Goal: Task Accomplishment & Management: Use online tool/utility

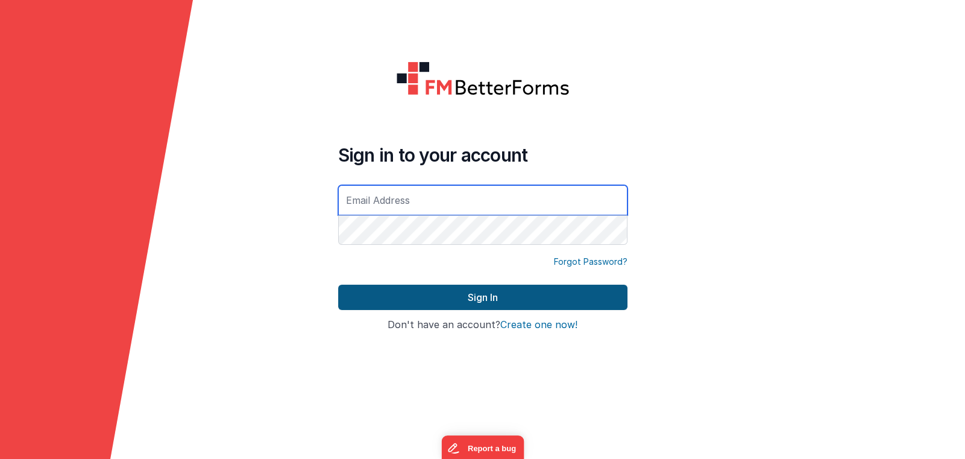
type input "[EMAIL_ADDRESS][DOMAIN_NAME]"
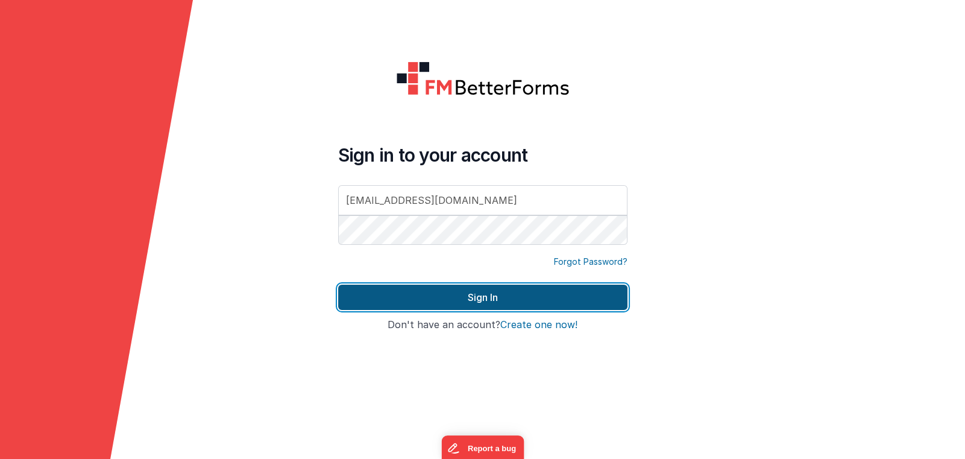
click at [451, 299] on button "Sign In" at bounding box center [482, 297] width 289 height 25
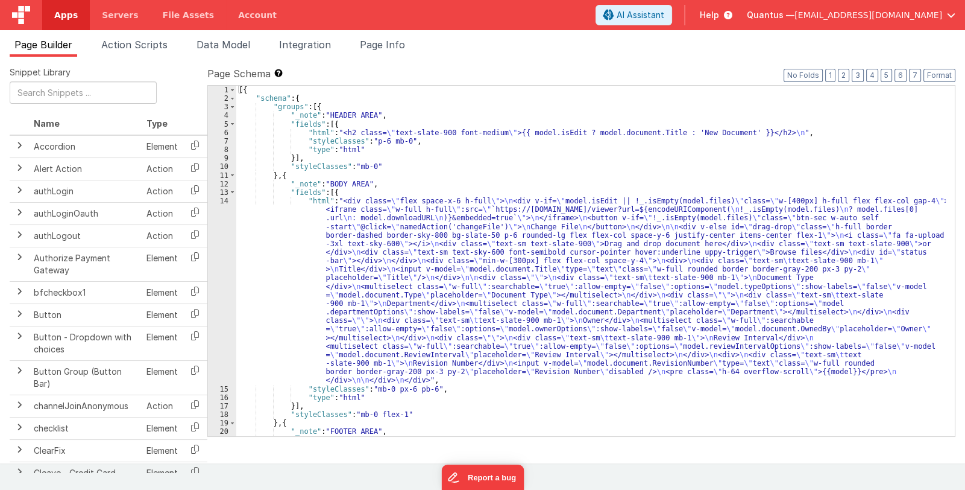
click at [432, 320] on div "[{ "schema" : { "groups" : [{ "_note" : "HEADER AREA" , "fields" : [{ "html" : …" at bounding box center [591, 283] width 710 height 394
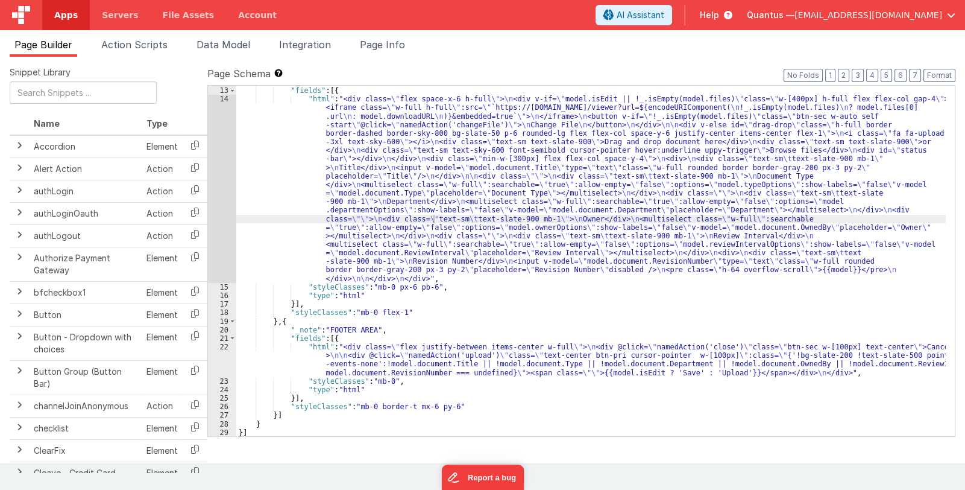
click at [22, 20] on img at bounding box center [21, 15] width 18 height 18
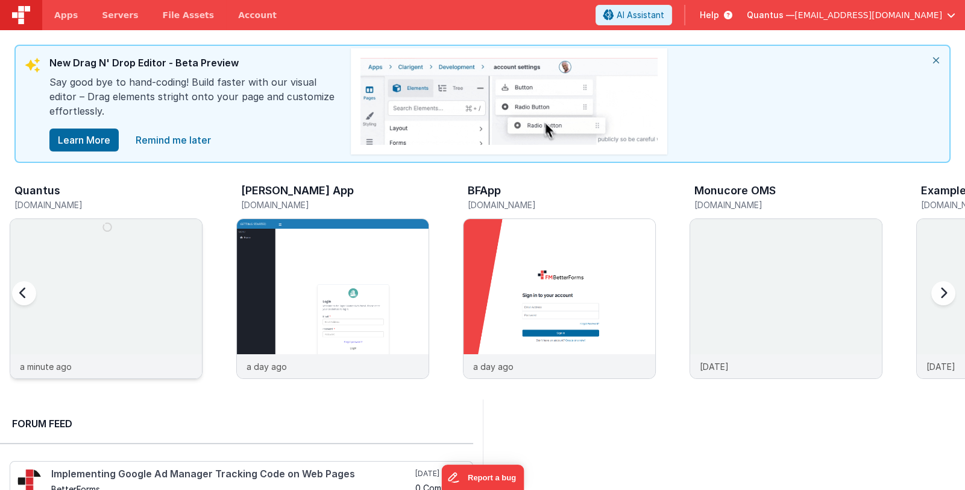
click at [139, 288] on img at bounding box center [106, 315] width 192 height 192
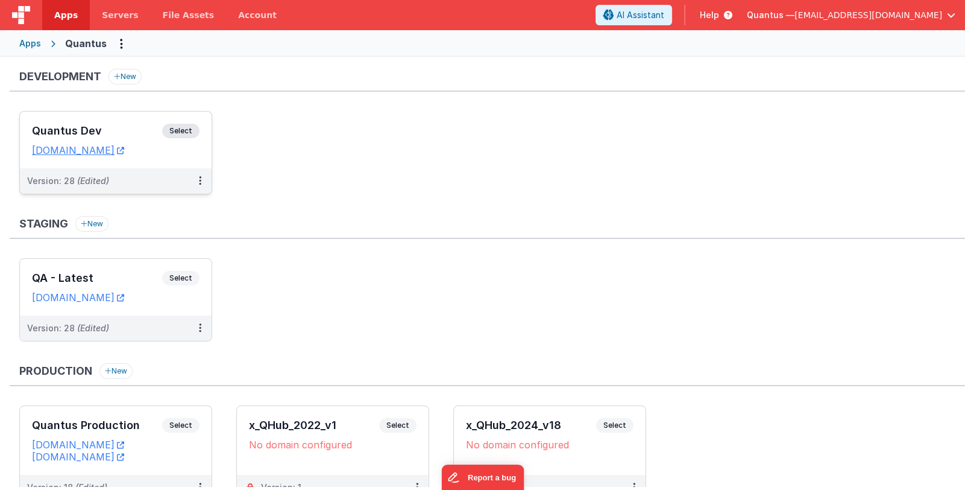
click at [121, 122] on div "Quantus Dev Select URLs [DOMAIN_NAME]" at bounding box center [116, 140] width 192 height 57
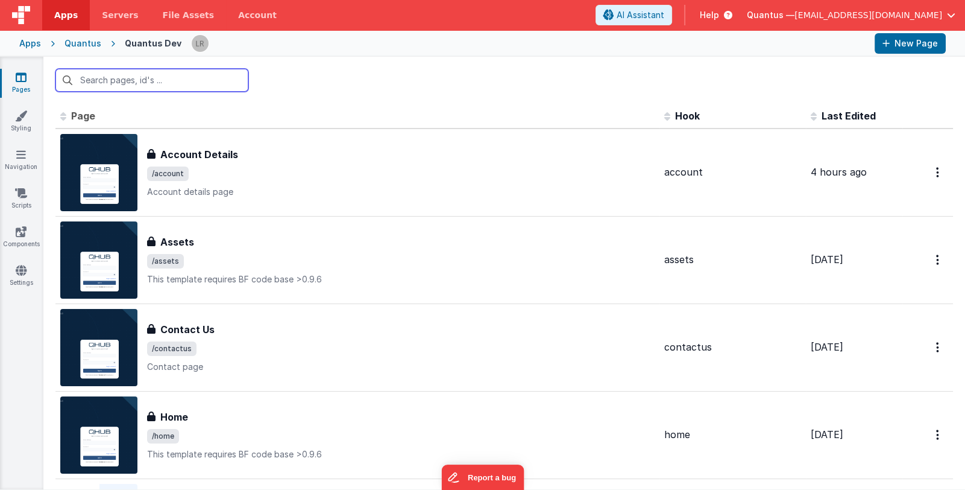
click at [151, 75] on input "text" at bounding box center [151, 80] width 193 height 23
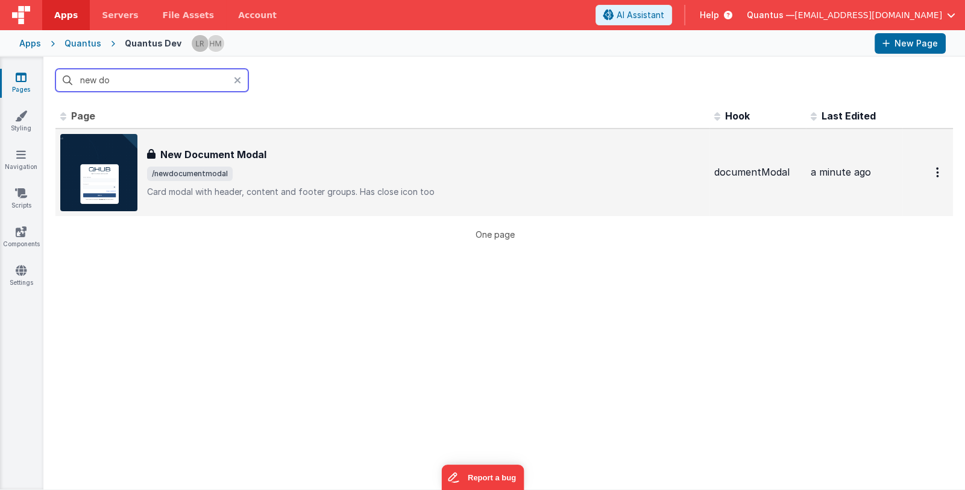
type input "new do"
click at [317, 180] on span "/newdocumentmodal" at bounding box center [426, 173] width 558 height 14
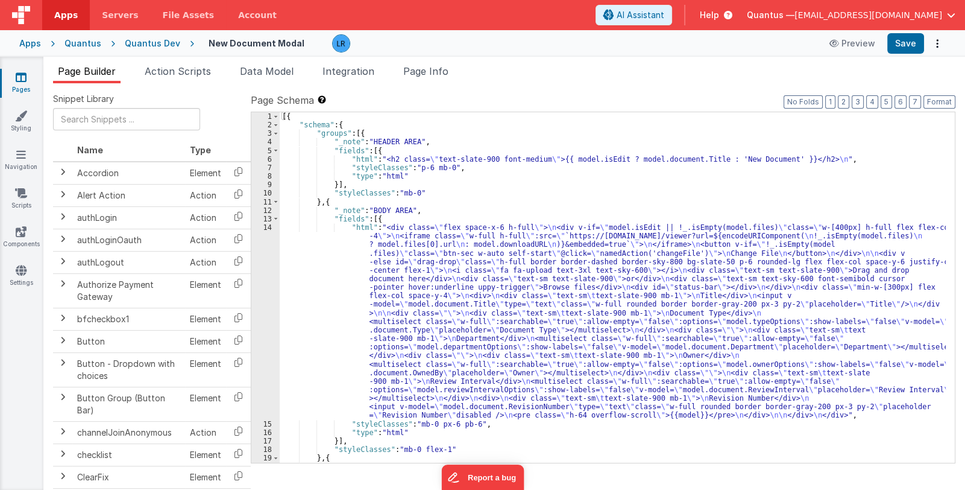
click at [461, 162] on div "[{ "schema" : { "groups" : [{ "_note" : "HEADER AREA" , "fields" : [{ "html" : …" at bounding box center [613, 296] width 666 height 368
click at [258, 158] on div "6" at bounding box center [265, 159] width 28 height 8
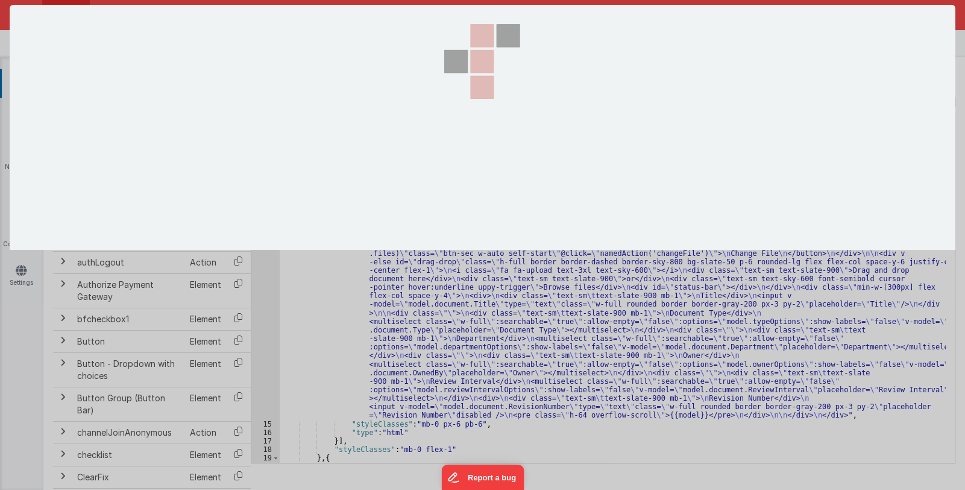
click at [258, 157] on div at bounding box center [482, 245] width 965 height 490
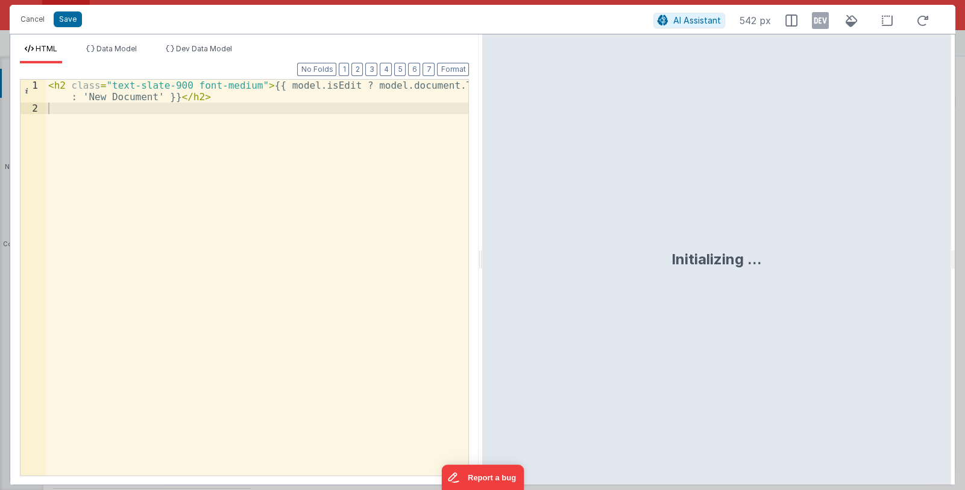
click at [172, 99] on div "< h2 class = "text-slate-900 font-medium" > {{ model.isEdit ? model.document.Ti…" at bounding box center [257, 295] width 423 height 431
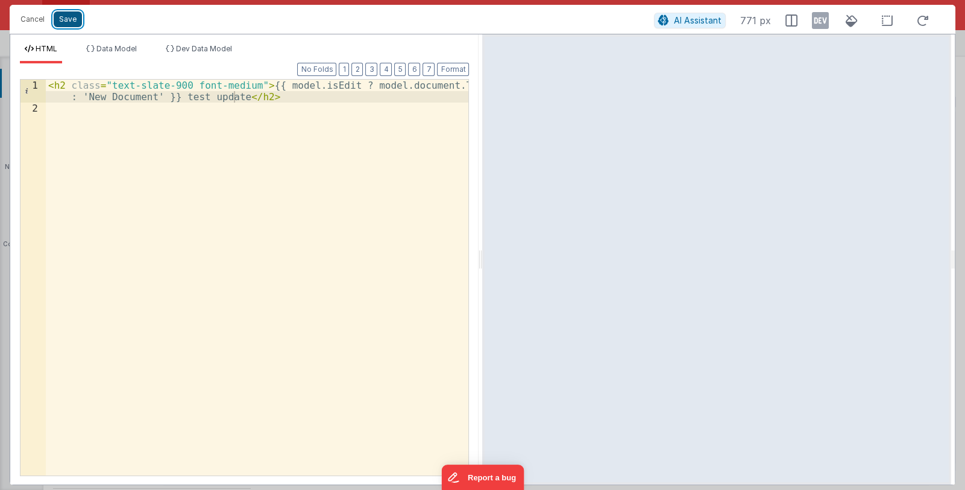
click at [60, 21] on button "Save" at bounding box center [68, 19] width 28 height 16
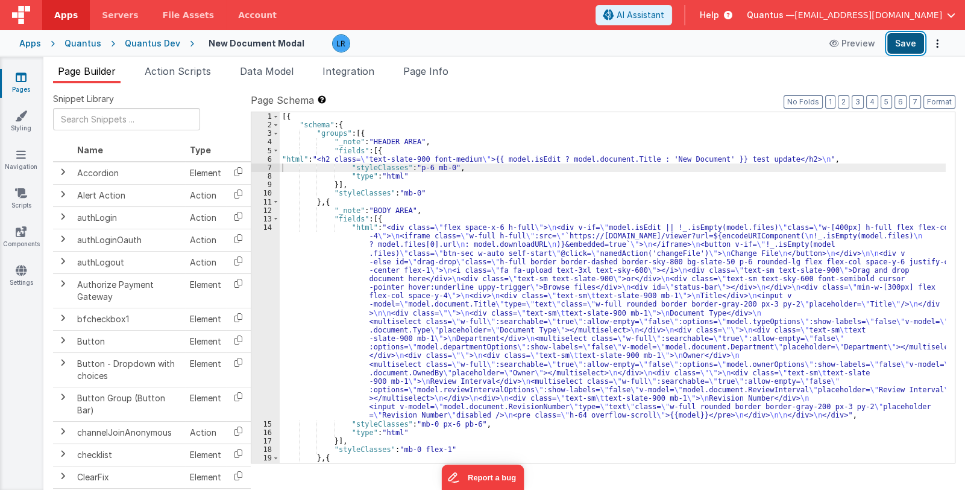
click at [899, 46] on button "Save" at bounding box center [906, 43] width 37 height 21
drag, startPoint x: 713, startPoint y: 159, endPoint x: 759, endPoint y: 160, distance: 45.8
click at [759, 160] on div "[{ "schema" : { "groups" : [{ "_note" : "HEADER AREA" , "fields" : [{ "html" : …" at bounding box center [613, 296] width 666 height 368
click at [900, 50] on button "Save" at bounding box center [906, 43] width 37 height 21
click at [795, 13] on span "Quantus —" at bounding box center [771, 15] width 48 height 12
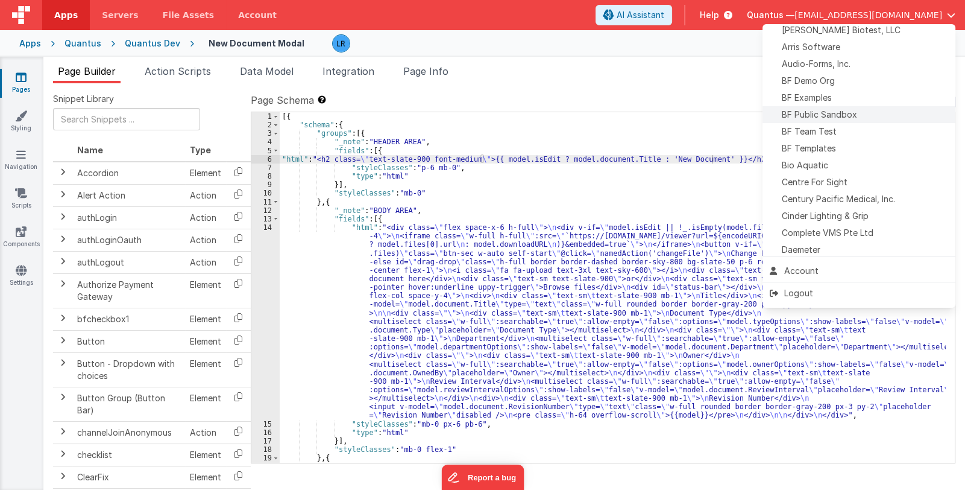
scroll to position [60, 0]
click at [853, 130] on div "BF Team Test" at bounding box center [859, 129] width 178 height 12
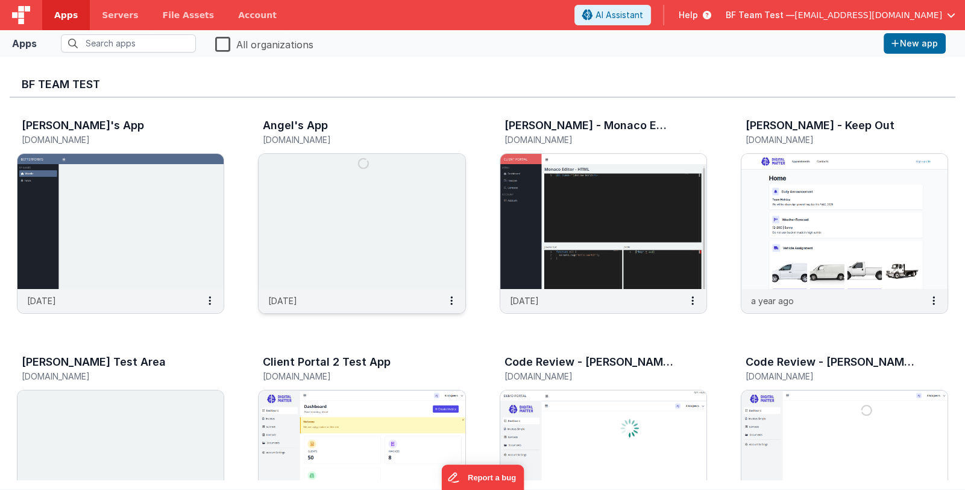
click at [389, 271] on img at bounding box center [362, 221] width 206 height 135
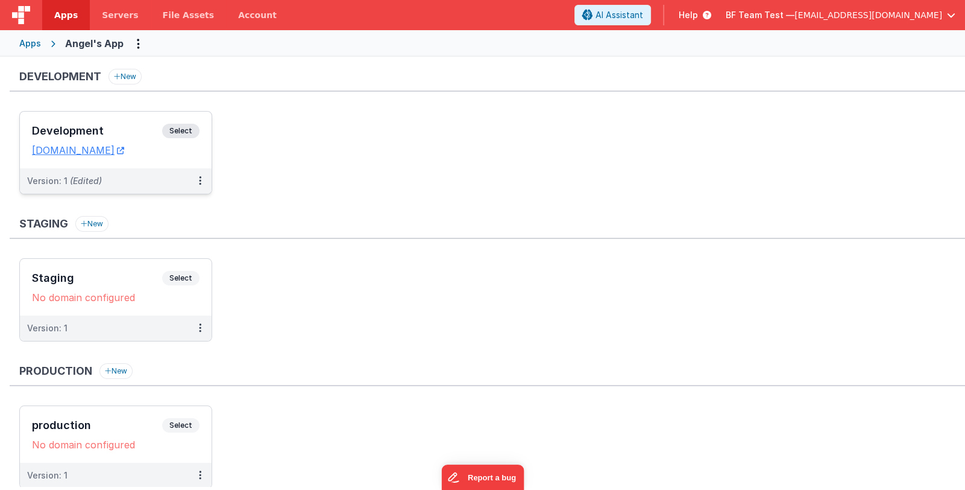
click at [113, 120] on div "Development Select URLs [DOMAIN_NAME]" at bounding box center [116, 140] width 192 height 57
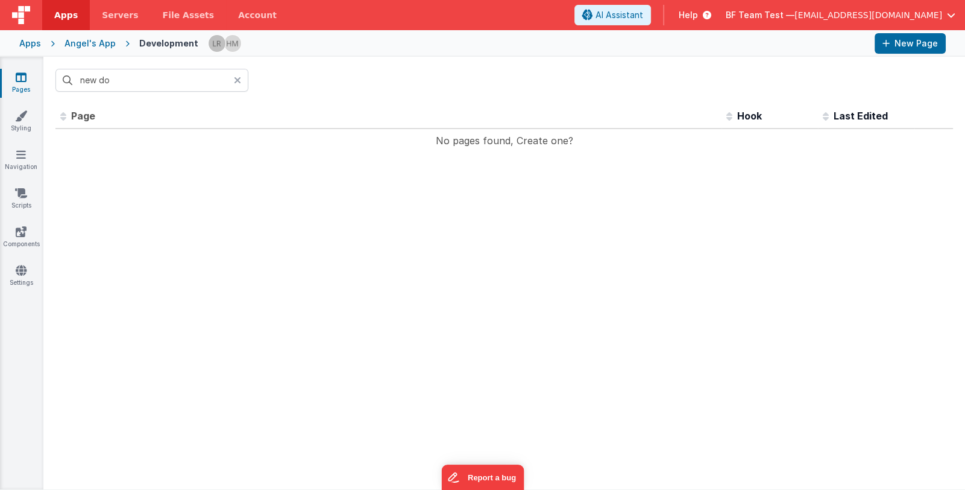
click at [235, 78] on icon at bounding box center [237, 80] width 7 height 10
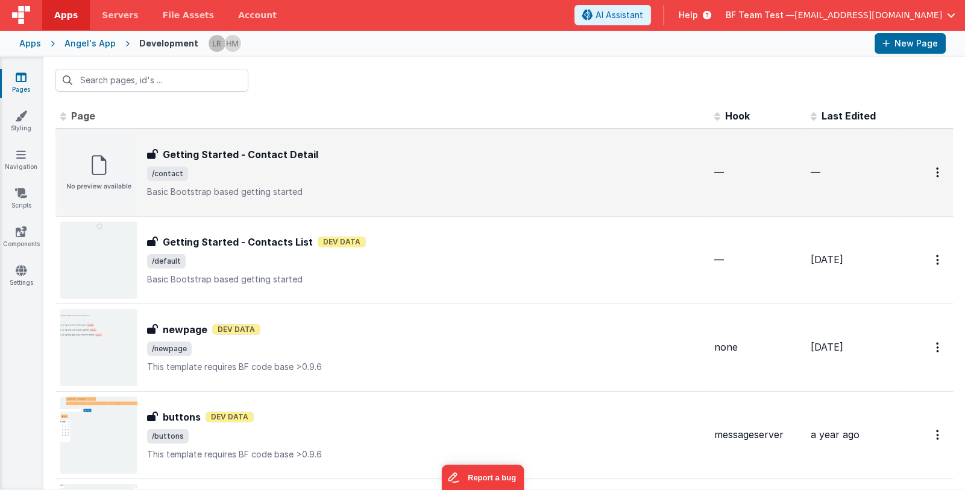
click at [380, 197] on div "Getting Started - Contact Detail Getting Started - Contact Detail /contact Basi…" at bounding box center [382, 172] width 645 height 77
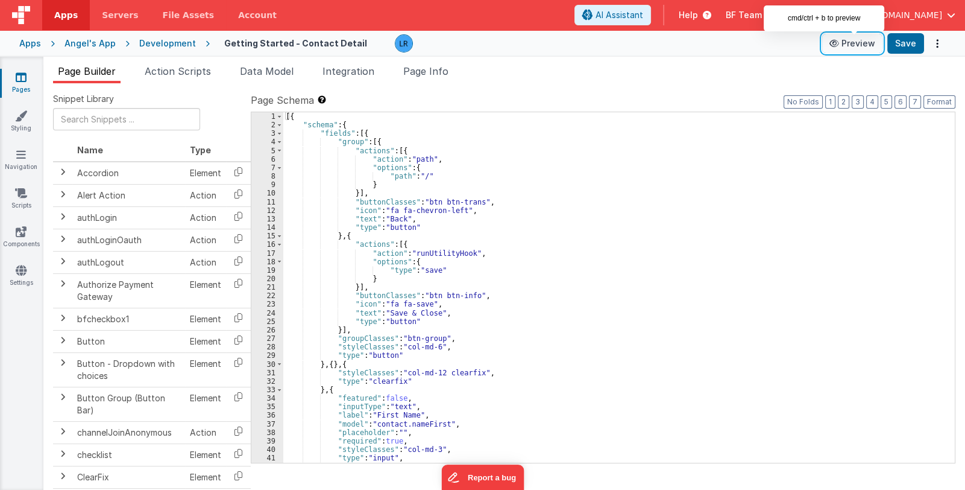
click at [854, 43] on button "Preview" at bounding box center [852, 43] width 60 height 19
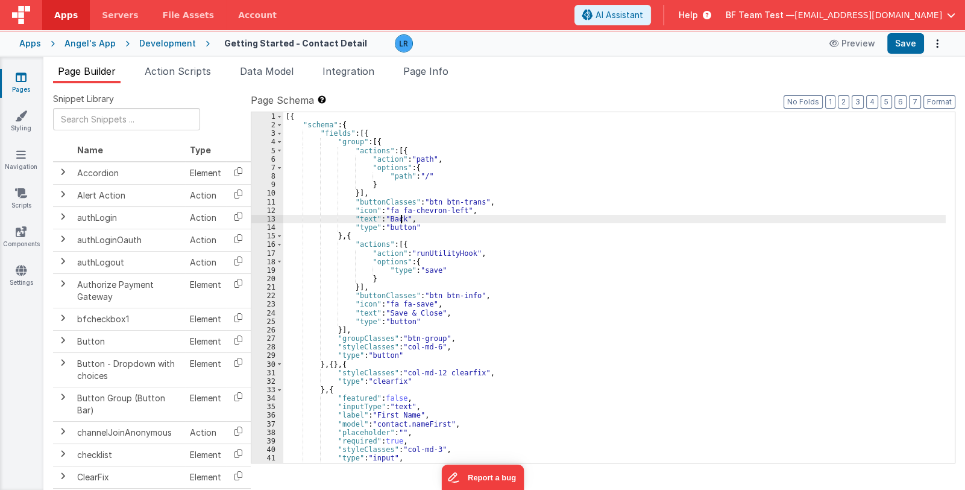
click at [400, 218] on div "[{ "schema" : { "fields" : [{ "group" : [{ "actions" : [{ "action" : "path" , "…" at bounding box center [614, 296] width 663 height 368
click at [910, 44] on button "Save" at bounding box center [906, 43] width 37 height 21
drag, startPoint x: 406, startPoint y: 218, endPoint x: 413, endPoint y: 218, distance: 7.2
click at [413, 218] on div "[{ "schema" : { "fields" : [{ "group" : [{ "actions" : [{ "action" : "path" , "…" at bounding box center [614, 296] width 663 height 368
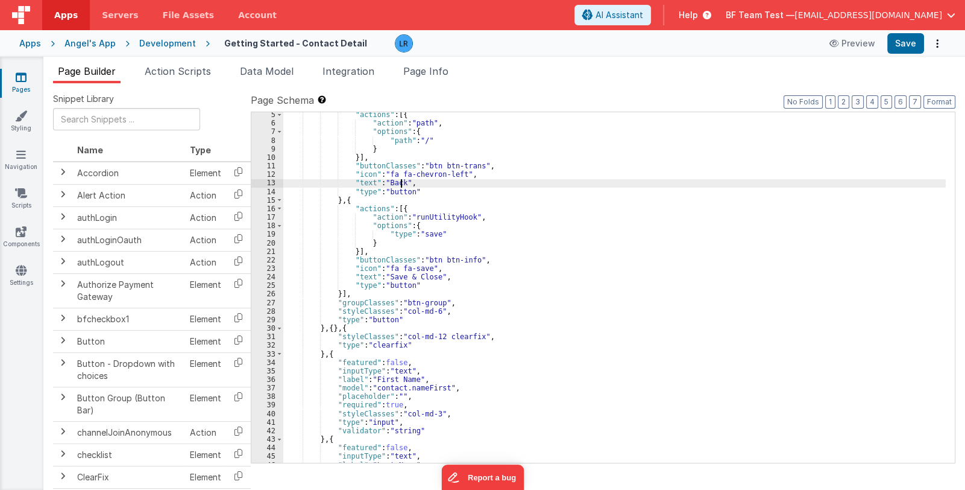
scroll to position [107, 0]
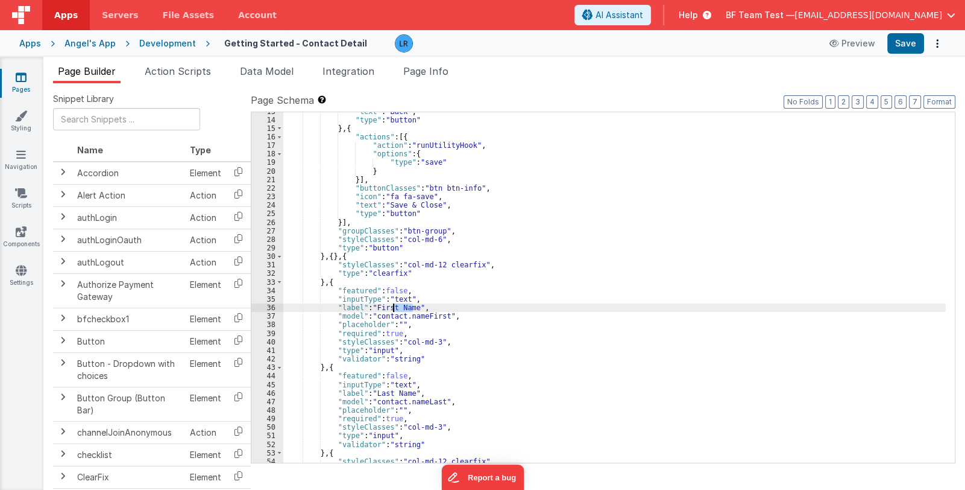
drag, startPoint x: 413, startPoint y: 304, endPoint x: 395, endPoint y: 308, distance: 18.3
click at [395, 308] on div ""text" : "Back" , "type" : "button" } , { "actions" : [{ "action" : "runUtility…" at bounding box center [614, 291] width 663 height 368
click at [913, 42] on button "Save" at bounding box center [906, 43] width 37 height 21
click at [850, 235] on div ""text" : "Back" , "type" : "button" } , { "actions" : [{ "action" : "runUtility…" at bounding box center [614, 291] width 663 height 368
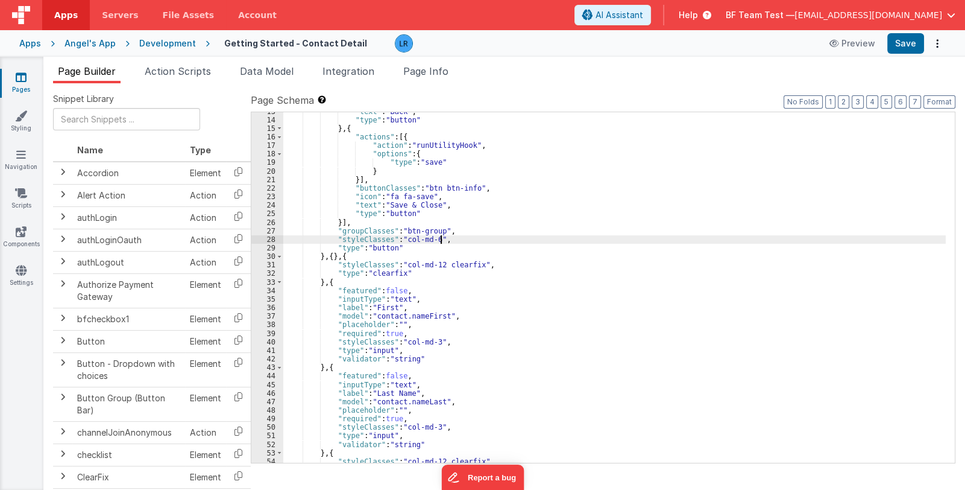
click at [464, 255] on div ""text" : "Back" , "type" : "button" } , { "actions" : [{ "action" : "runUtility…" at bounding box center [614, 291] width 663 height 368
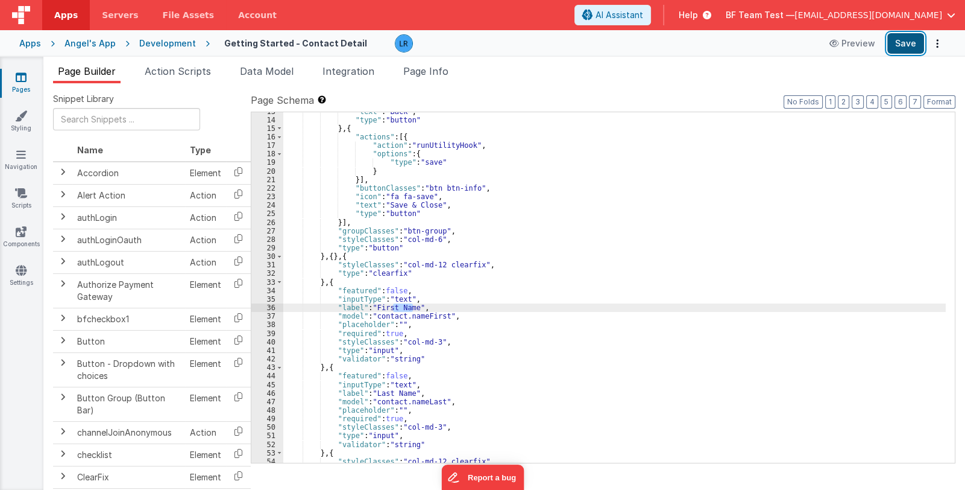
click at [911, 46] on button "Save" at bounding box center [906, 43] width 37 height 21
click at [22, 317] on div "Pages Styling Navigation Scripts Components Settings" at bounding box center [21, 273] width 43 height 433
click at [795, 14] on span "BF Team Test —" at bounding box center [760, 15] width 69 height 12
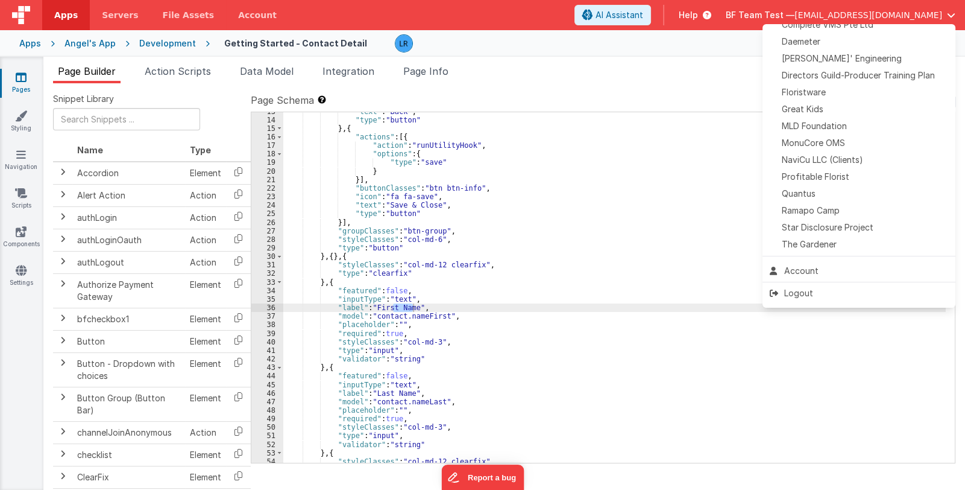
scroll to position [300, 0]
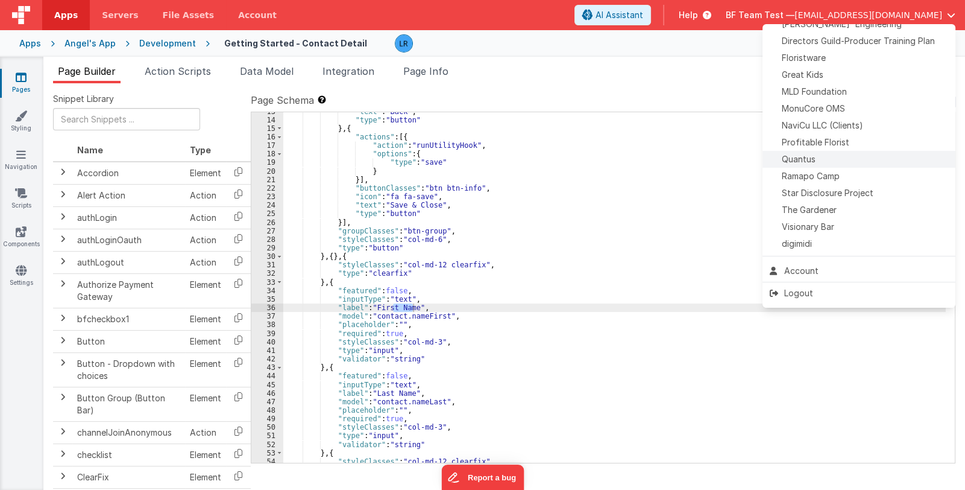
click at [825, 160] on div "Quantus" at bounding box center [859, 159] width 178 height 12
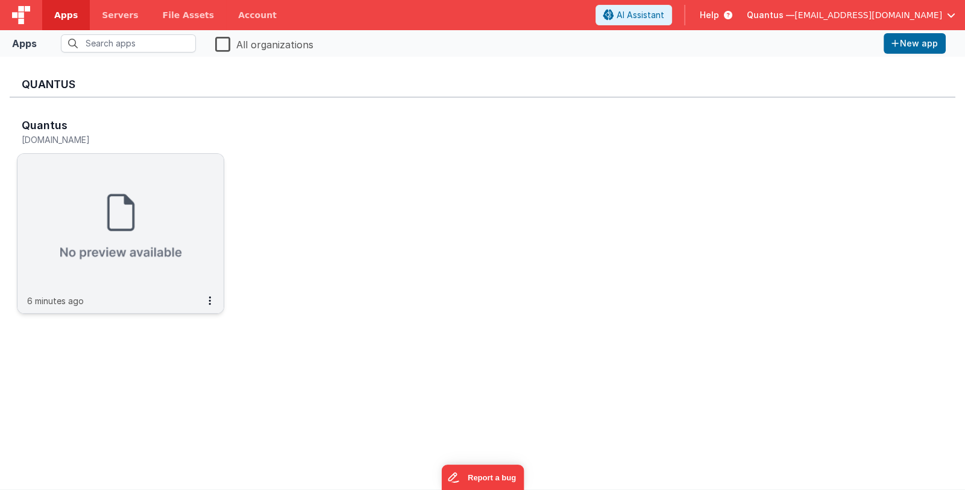
click at [148, 207] on img at bounding box center [120, 221] width 206 height 135
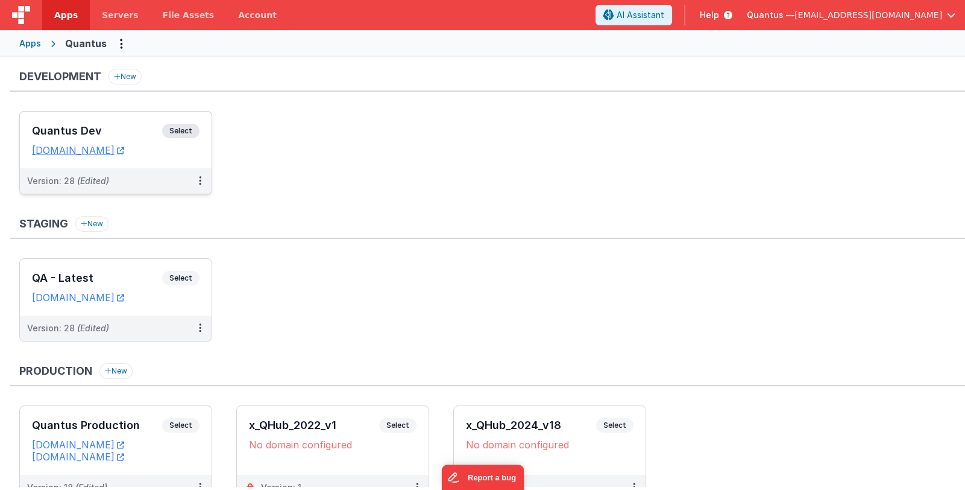
click at [136, 129] on h3 "Quantus Dev" at bounding box center [97, 131] width 130 height 12
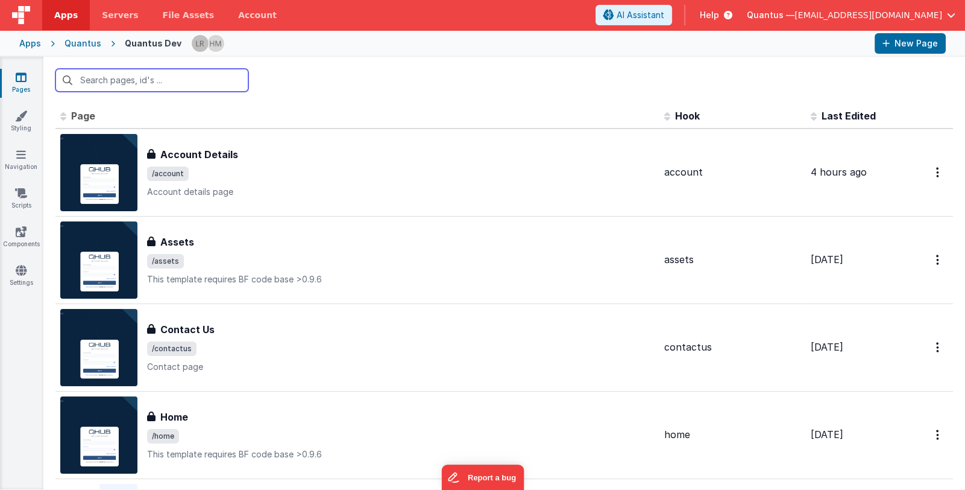
click at [170, 76] on input "text" at bounding box center [151, 80] width 193 height 23
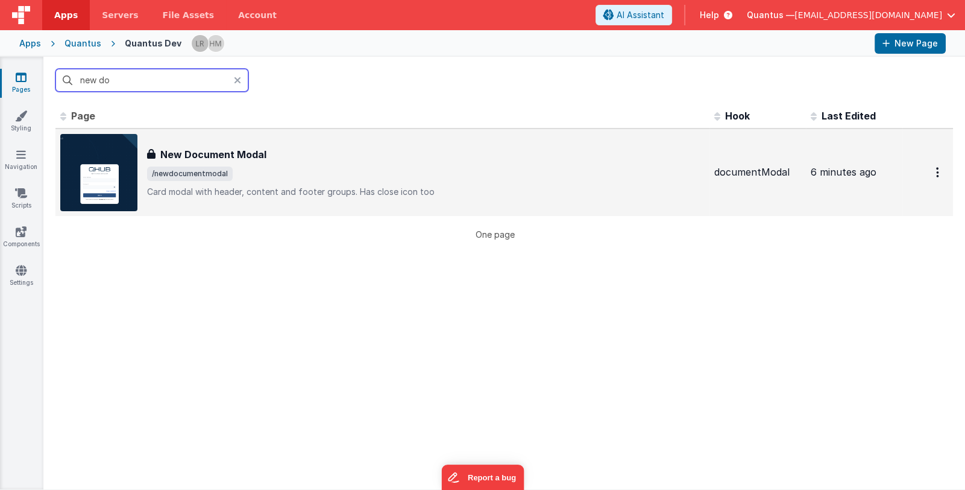
type input "new do"
click at [303, 157] on div "New Document Modal" at bounding box center [426, 154] width 558 height 14
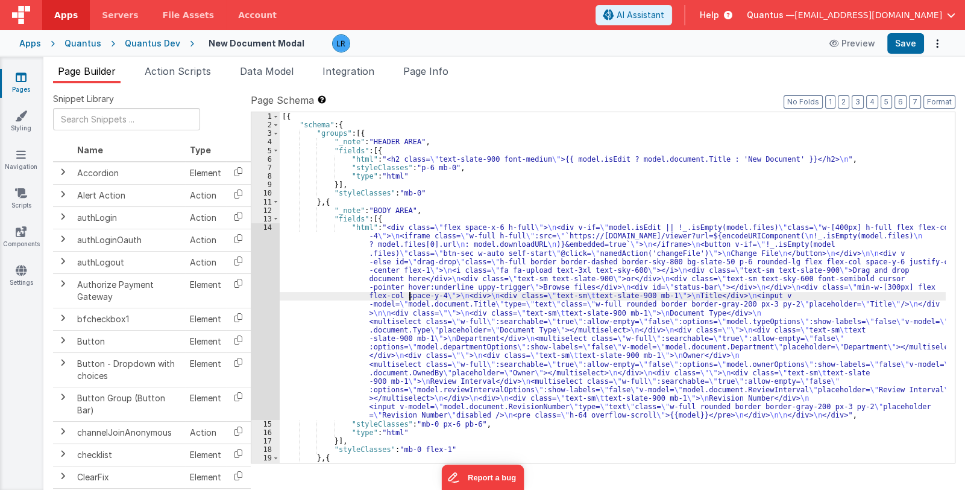
click at [410, 299] on div "[{ "schema" : { "groups" : [{ "_note" : "HEADER AREA" , "fields" : [{ "html" : …" at bounding box center [613, 296] width 666 height 368
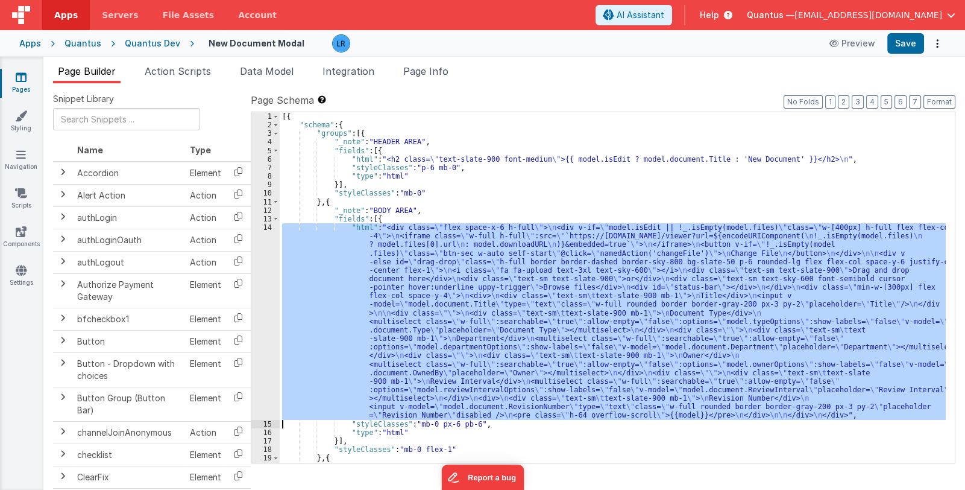
click at [265, 327] on div "14" at bounding box center [265, 321] width 28 height 197
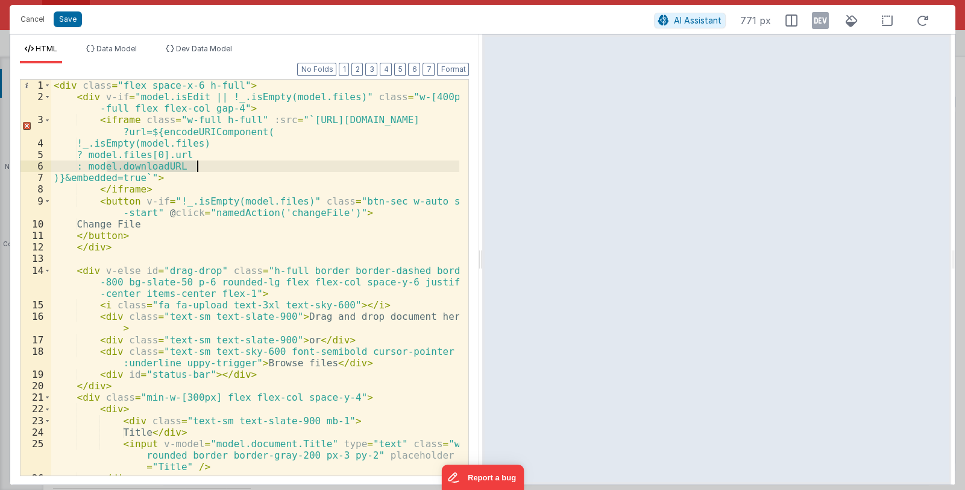
drag, startPoint x: 106, startPoint y: 166, endPoint x: 198, endPoint y: 168, distance: 92.3
click at [198, 168] on div "< div class = "flex space-x-6 h-full" > < div v-if = "model.isEdit || !_.isEmpt…" at bounding box center [255, 289] width 409 height 418
click at [36, 20] on button "Cancel" at bounding box center [32, 19] width 36 height 17
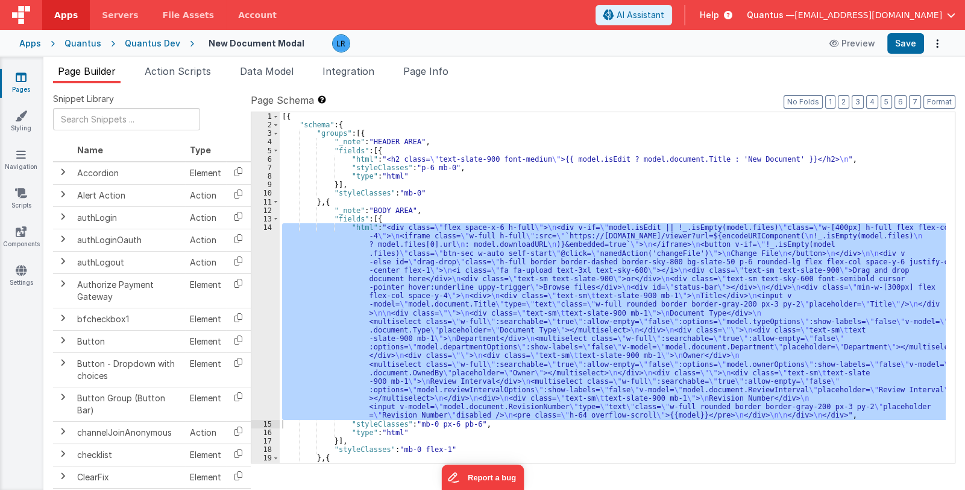
click at [658, 161] on div "[{ "schema" : { "groups" : [{ "_note" : "HEADER AREA" , "fields" : [{ "html" : …" at bounding box center [613, 296] width 666 height 368
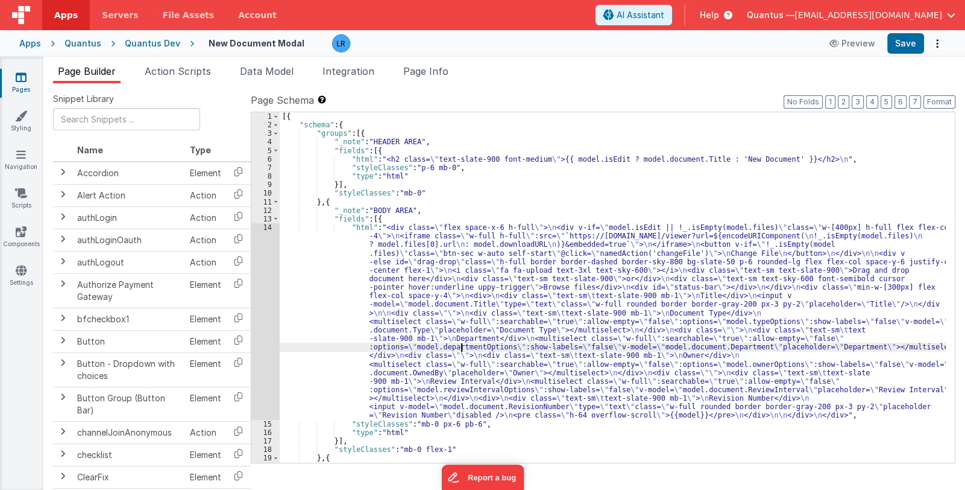
click at [461, 345] on div "[{ "schema" : { "groups" : [{ "_note" : "HEADER AREA" , "fields" : [{ "html" : …" at bounding box center [613, 296] width 666 height 368
click at [264, 358] on div "14" at bounding box center [265, 321] width 28 height 197
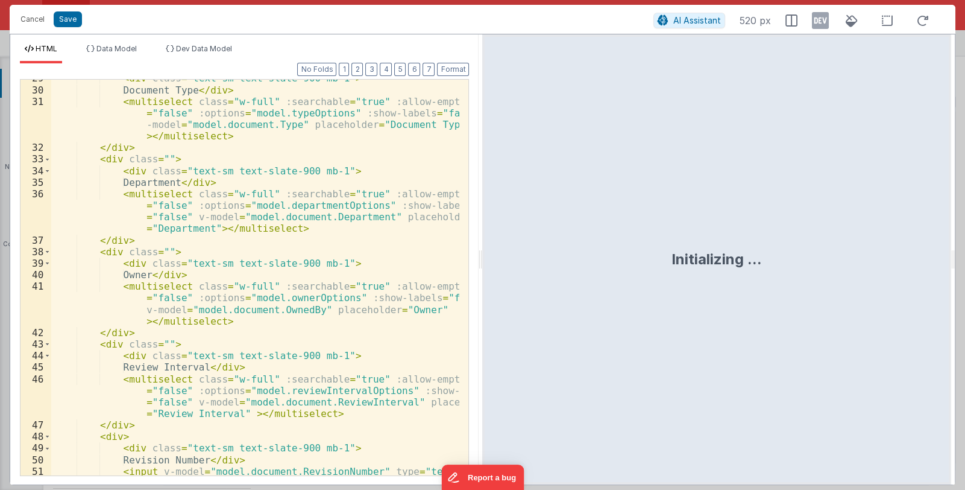
scroll to position [517, 0]
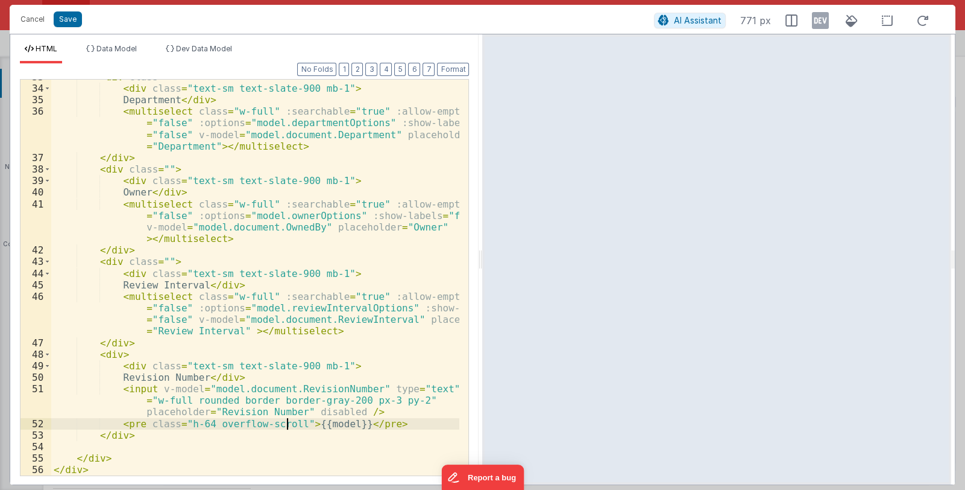
click at [288, 424] on div "< div class = "" > < div class = "text-sm text-slate-900 mb-1" > Department </ …" at bounding box center [255, 280] width 409 height 418
click at [68, 16] on button "Save" at bounding box center [68, 19] width 28 height 16
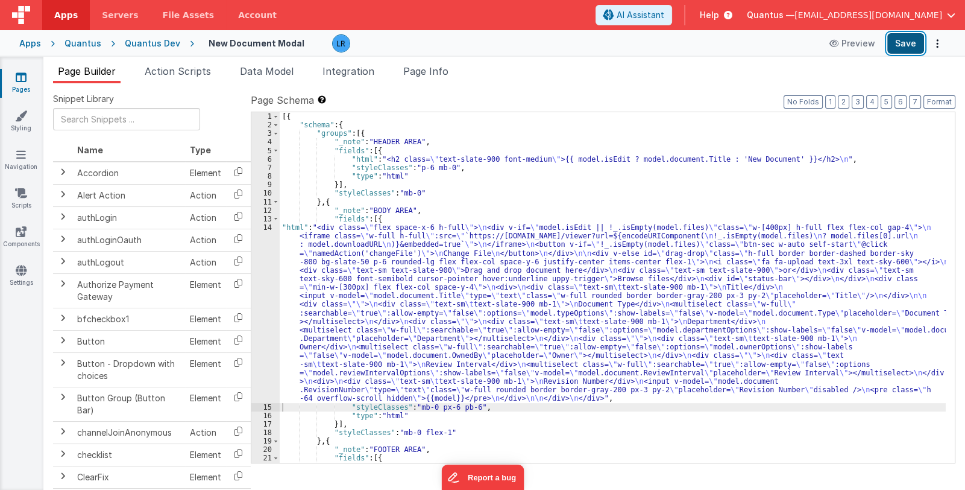
click at [907, 51] on button "Save" at bounding box center [906, 43] width 37 height 21
click at [18, 78] on icon at bounding box center [21, 77] width 11 height 12
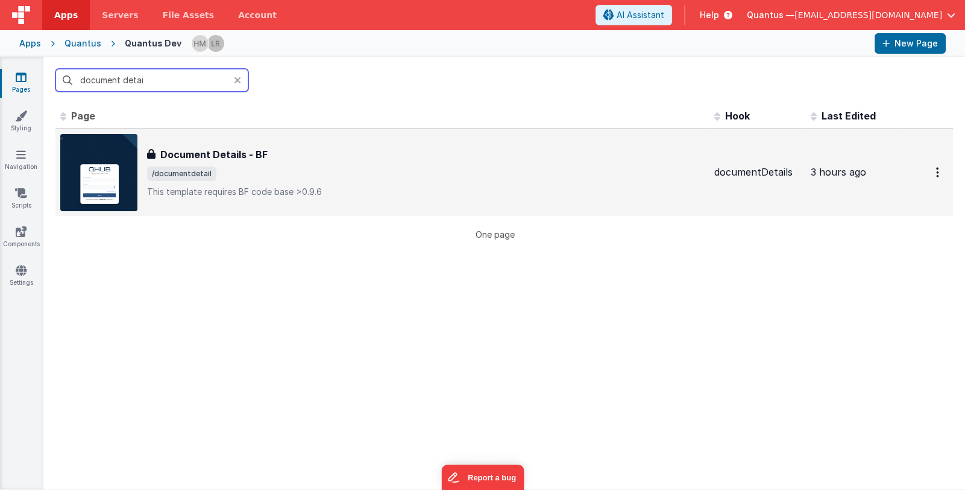
type input "document detai"
click at [265, 145] on div "Document Details - BF Document Details - BF /documentdetail This template requi…" at bounding box center [382, 172] width 645 height 77
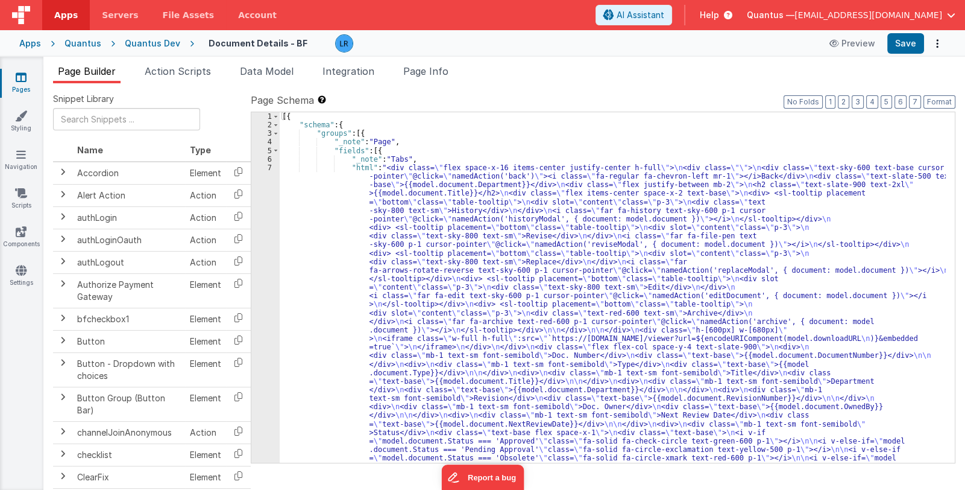
scroll to position [102, 0]
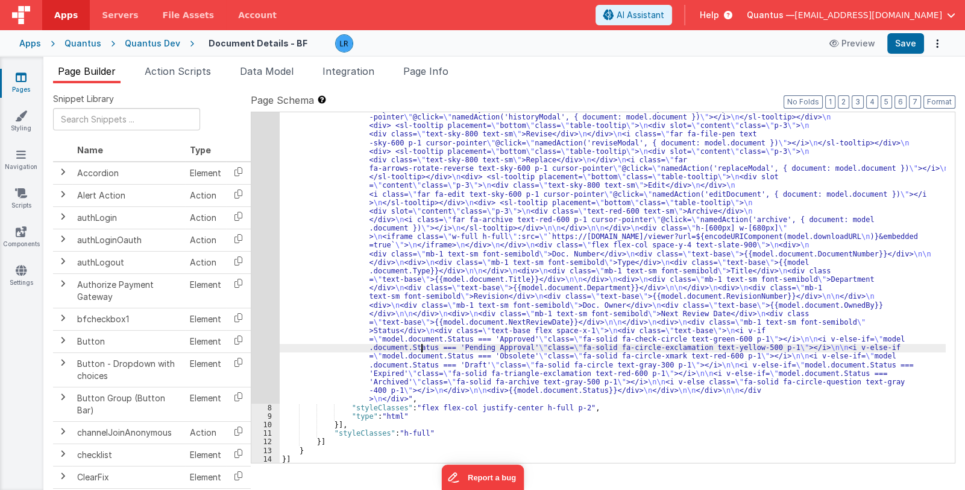
click at [421, 346] on div ""html" : "<div class= \" flex space-x-16 items-center justify-center h-full \" …" at bounding box center [613, 412] width 666 height 701
click at [256, 74] on span "Data Model" at bounding box center [267, 71] width 54 height 12
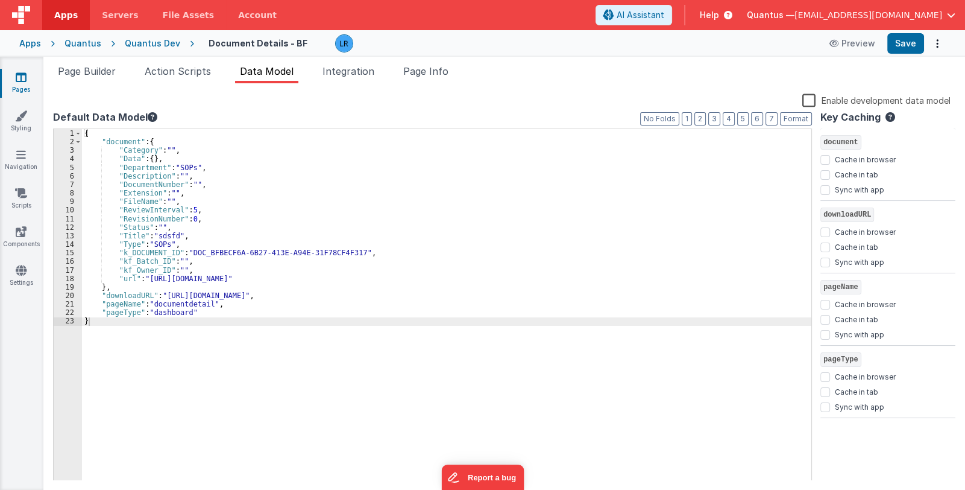
click at [223, 211] on div "{ "document" : { "Category" : "" , "Data" : { } , "Department" : "SOPs" , "Desc…" at bounding box center [447, 313] width 730 height 369
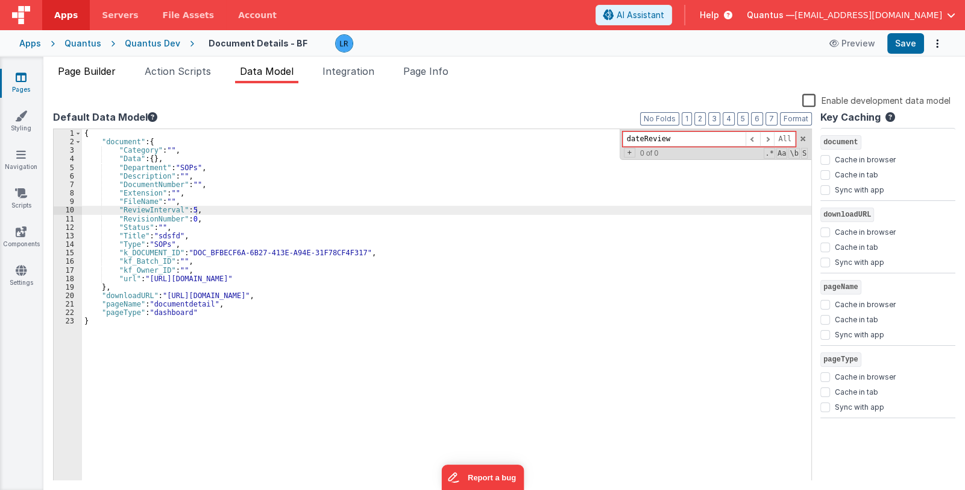
type input "dateReview"
click at [103, 75] on span "Page Builder" at bounding box center [87, 71] width 58 height 12
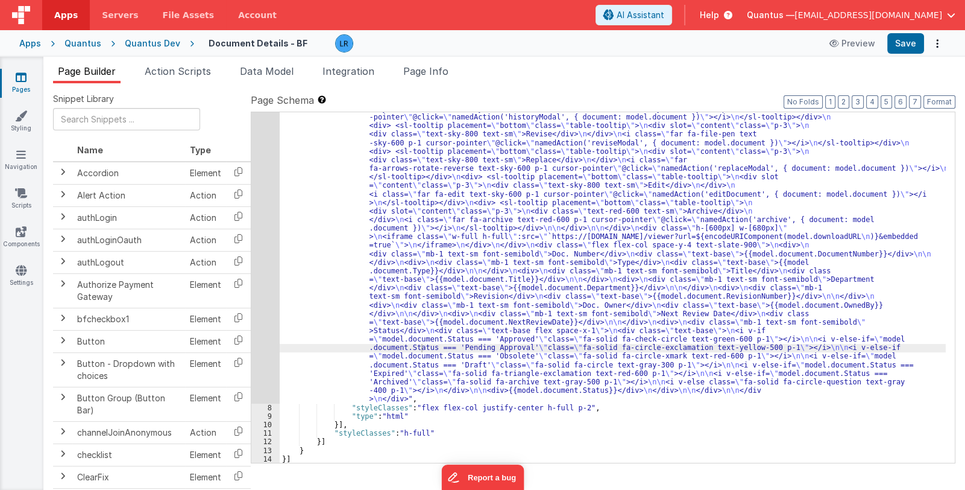
click at [395, 336] on div ""html" : "<div class= \" flex space-x-16 items-center justify-center h-full \" …" at bounding box center [613, 412] width 666 height 701
click at [273, 331] on div "7" at bounding box center [265, 233] width 28 height 342
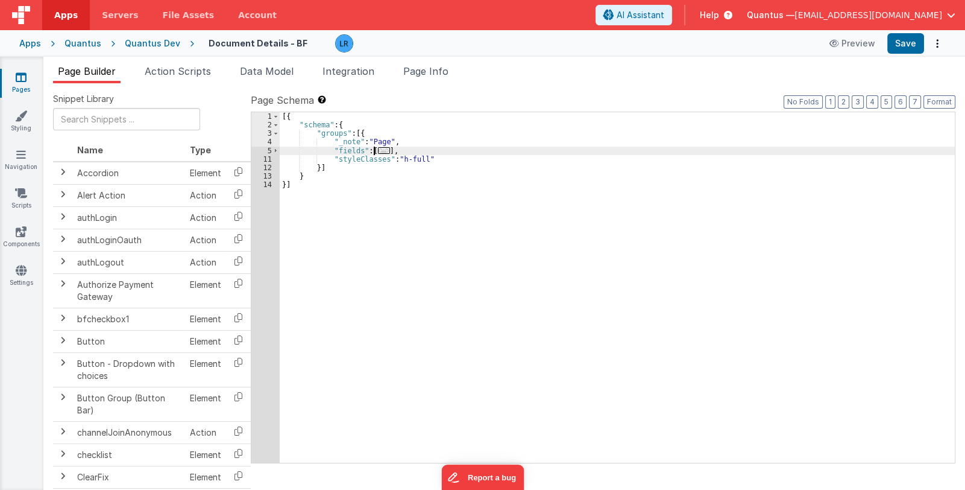
click at [378, 150] on span "..." at bounding box center [384, 150] width 12 height 7
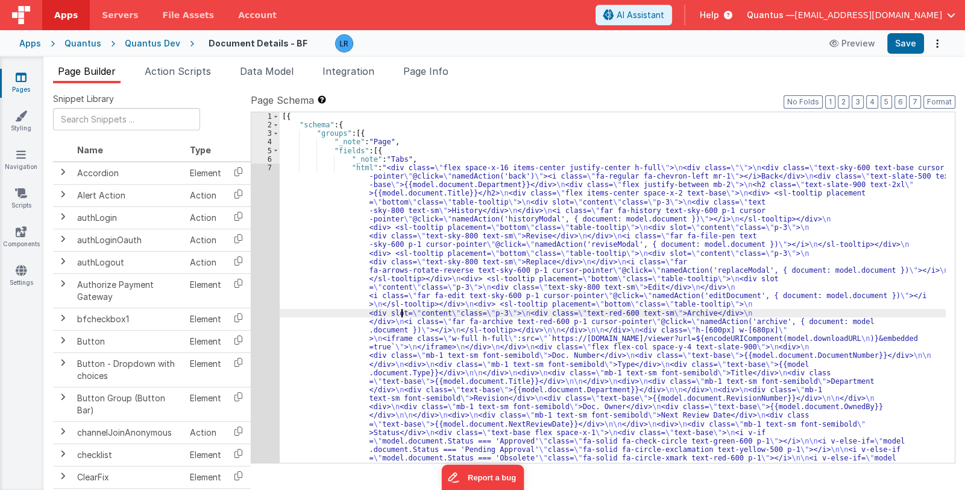
click at [402, 315] on div "[{ "schema" : { "groups" : [{ "_note" : "Page" , "fields" : [{ "_note" : "Tabs"…" at bounding box center [613, 462] width 666 height 701
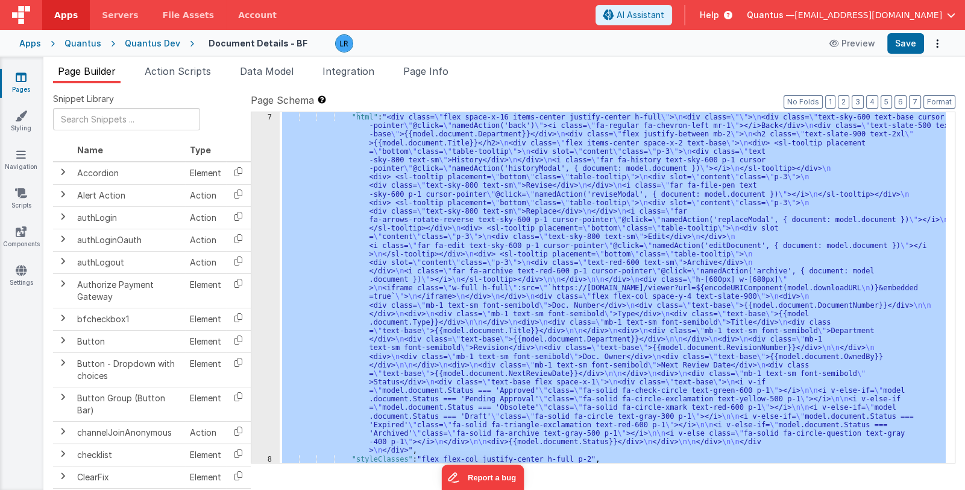
click at [265, 336] on div "7" at bounding box center [265, 284] width 28 height 342
click at [273, 332] on div "7" at bounding box center [265, 284] width 28 height 342
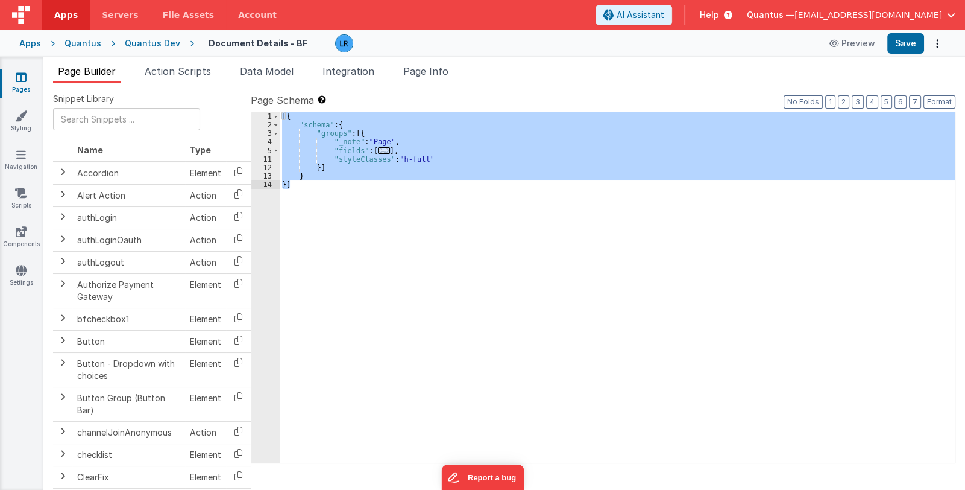
click at [380, 147] on div "[{ "schema" : { "groups" : [{ "_note" : "Page" , "fields" : [ ... ] , "styleCla…" at bounding box center [617, 287] width 675 height 350
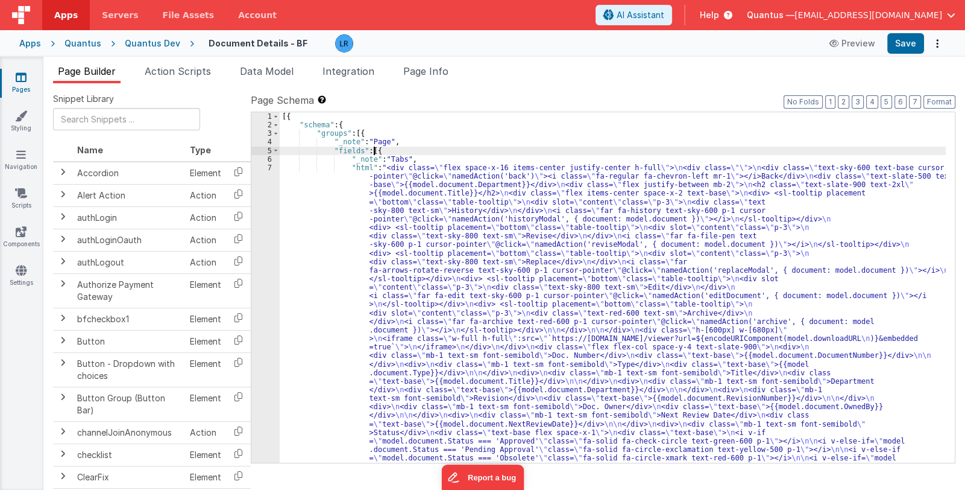
click at [441, 274] on div "[{ "schema" : { "groups" : [{ "_note" : "Page" , "fields" : [{ "_note" : "Tabs"…" at bounding box center [613, 462] width 666 height 701
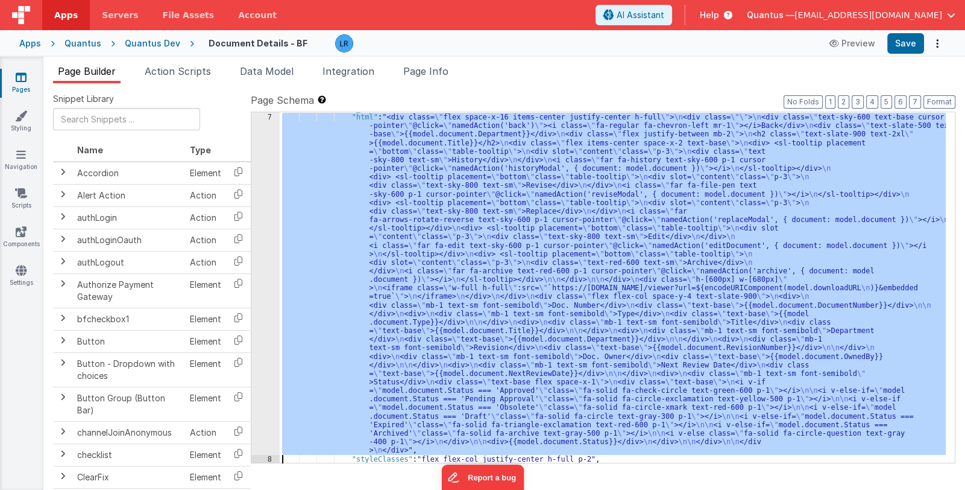
click at [265, 309] on div "7" at bounding box center [265, 284] width 28 height 342
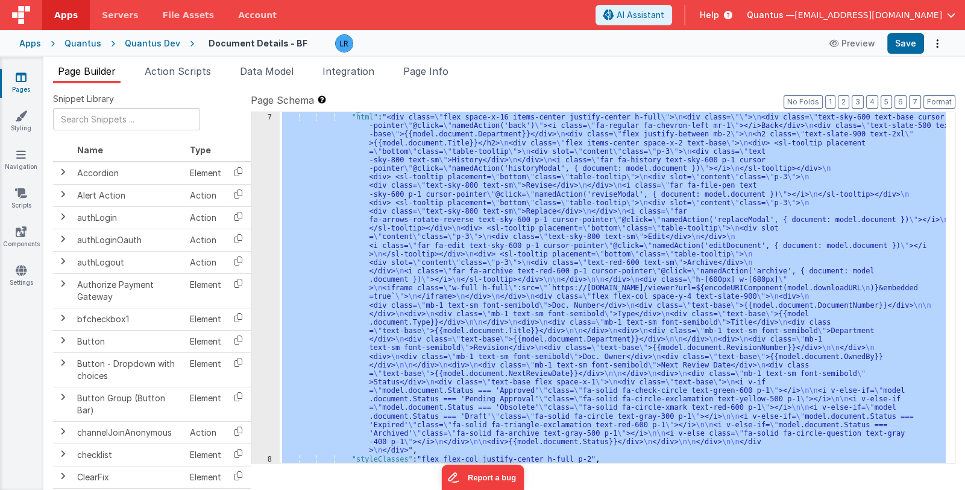
click at [265, 309] on div "7" at bounding box center [265, 284] width 28 height 342
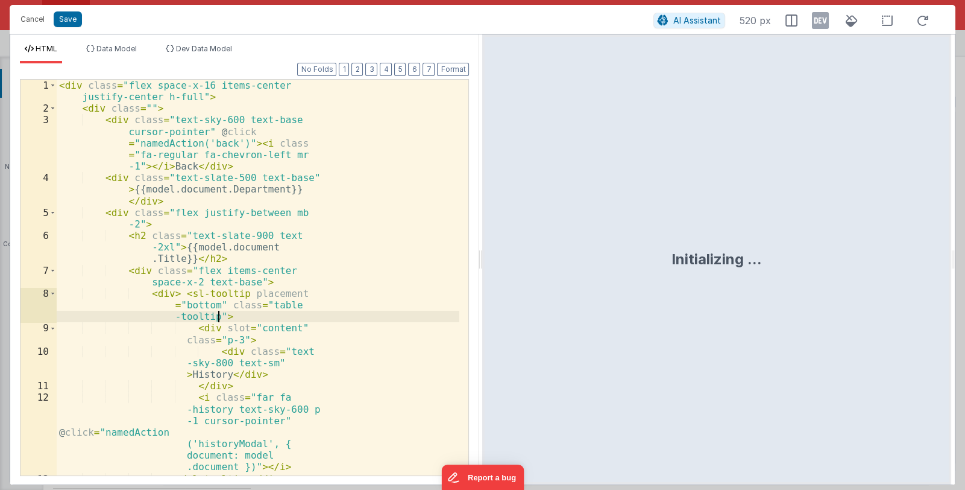
scroll to position [346, 0]
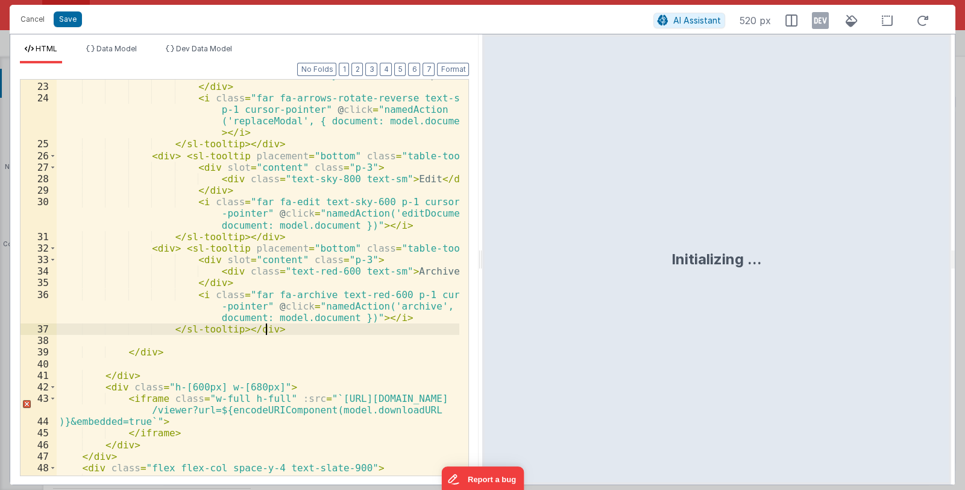
click at [326, 330] on div "< div class = "text-sky-800 text-sm" > Replace </ div > </ div > < i class = "f…" at bounding box center [258, 278] width 403 height 418
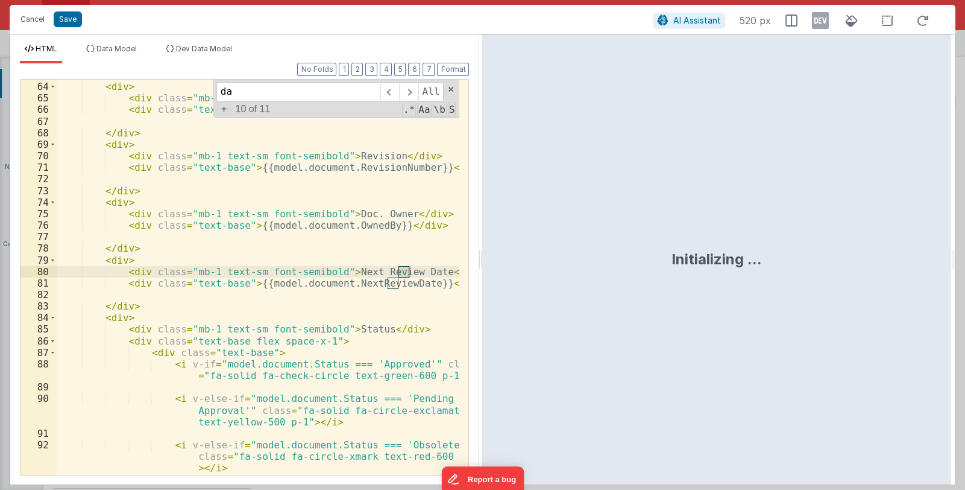
scroll to position [911, 0]
type input "date"
click at [420, 283] on div "</ div > < div > < div class = "mb-1 text-sm font-semibold" > Department </ div…" at bounding box center [258, 278] width 403 height 418
drag, startPoint x: 335, startPoint y: 283, endPoint x: 408, endPoint y: 282, distance: 73.6
click at [408, 282] on div "</ div > < div > < div class = "mb-1 text-sm font-semibold" > Department </ div…" at bounding box center [258, 278] width 403 height 418
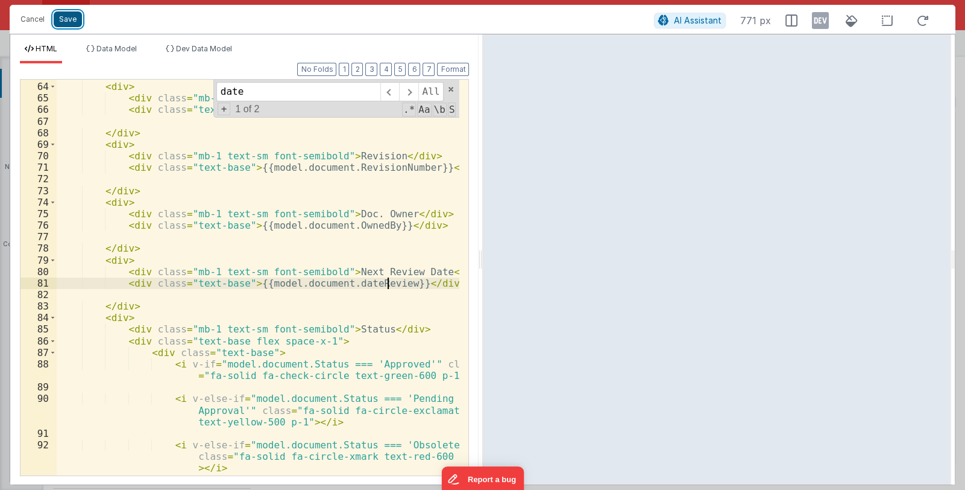
click at [69, 20] on button "Save" at bounding box center [68, 19] width 28 height 16
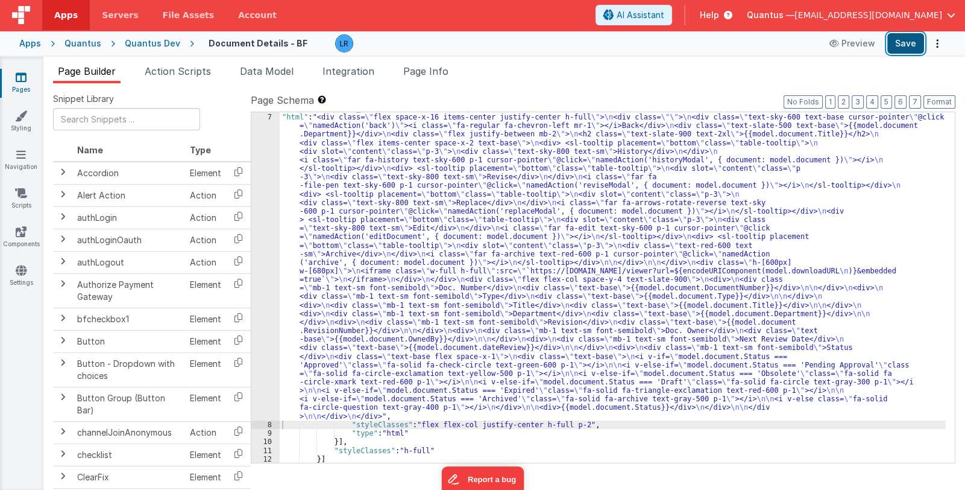
click at [903, 40] on button "Save" at bounding box center [906, 43] width 37 height 21
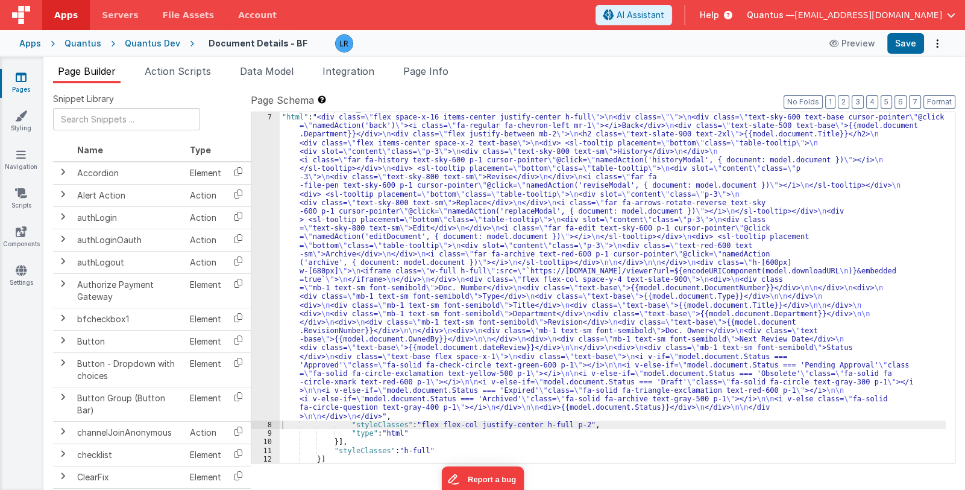
drag, startPoint x: 502, startPoint y: 349, endPoint x: 485, endPoint y: 347, distance: 16.9
click at [502, 348] on div ""_note" : "Tabs" , "html" : "<div class= \" flex space-x-16 items-center justif…" at bounding box center [613, 288] width 666 height 368
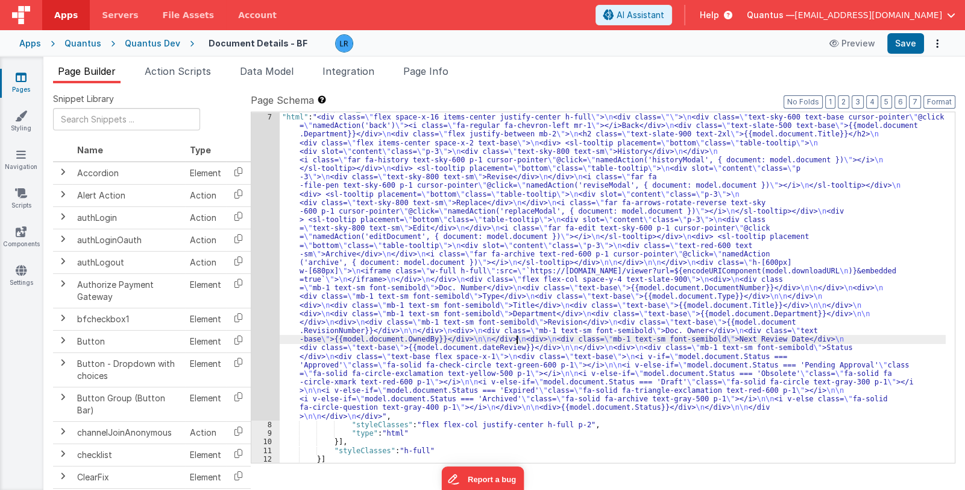
click at [516, 339] on div ""_note" : "Tabs" , "html" : "<div class= \" flex space-x-16 items-center justif…" at bounding box center [613, 288] width 666 height 368
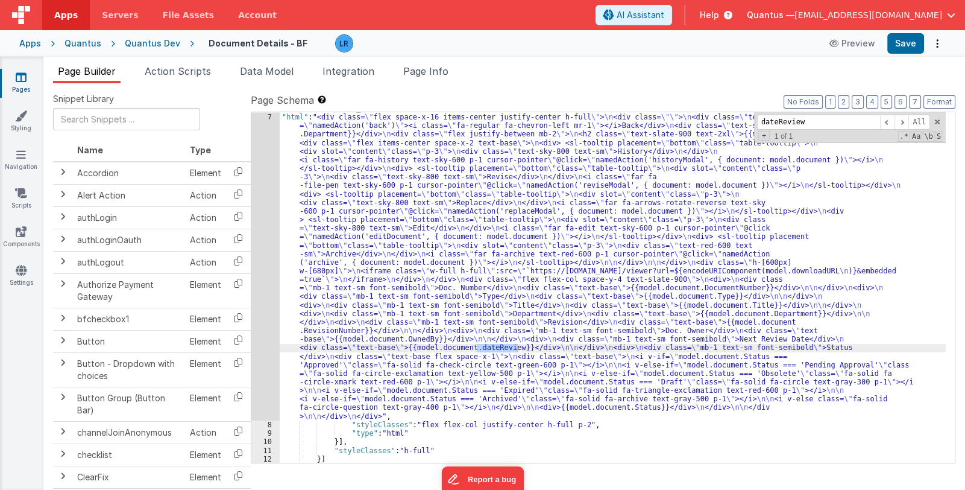
type input "dateReview"
click at [490, 346] on div ""_note" : "Tabs" , "html" : "<div class= \" flex space-x-16 items-center justif…" at bounding box center [613, 287] width 666 height 350
click at [478, 349] on div ""_note" : "Tabs" , "html" : "<div class= \" flex space-x-16 items-center justif…" at bounding box center [613, 288] width 666 height 368
click at [910, 40] on button "Save" at bounding box center [906, 43] width 37 height 21
click at [731, 338] on div ""_note" : "Tabs" , "html" : "<div class= \" flex space-x-16 items-center justif…" at bounding box center [613, 288] width 666 height 368
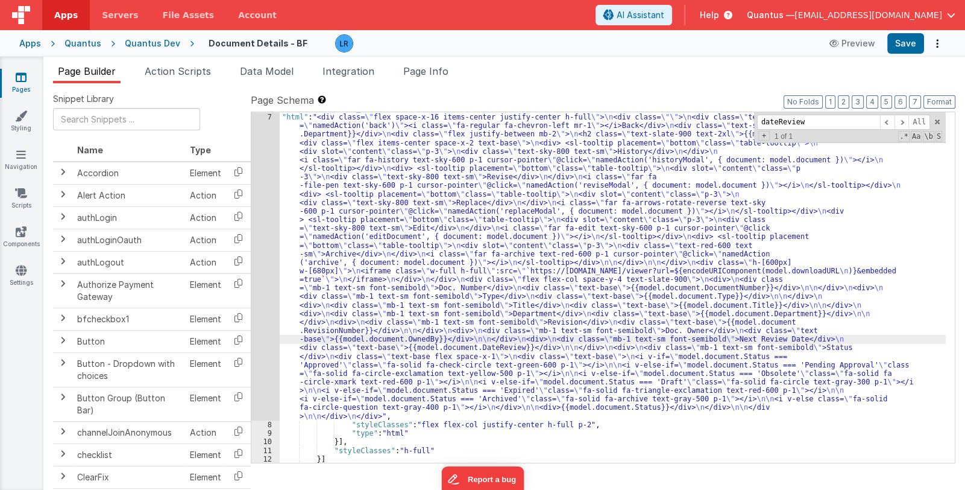
click at [731, 338] on div ""_note" : "Tabs" , "html" : "<div class= \" flex space-x-16 items-center justif…" at bounding box center [613, 288] width 666 height 368
click at [369, 276] on div ""_note" : "Tabs" , "html" : "<div class= \" flex space-x-16 items-center justif…" at bounding box center [613, 288] width 666 height 368
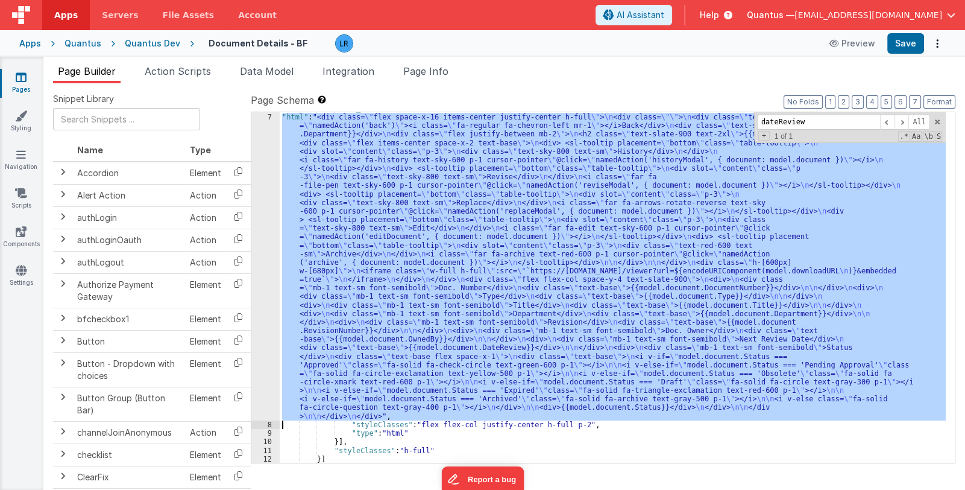
click at [268, 297] on div "7" at bounding box center [265, 267] width 28 height 308
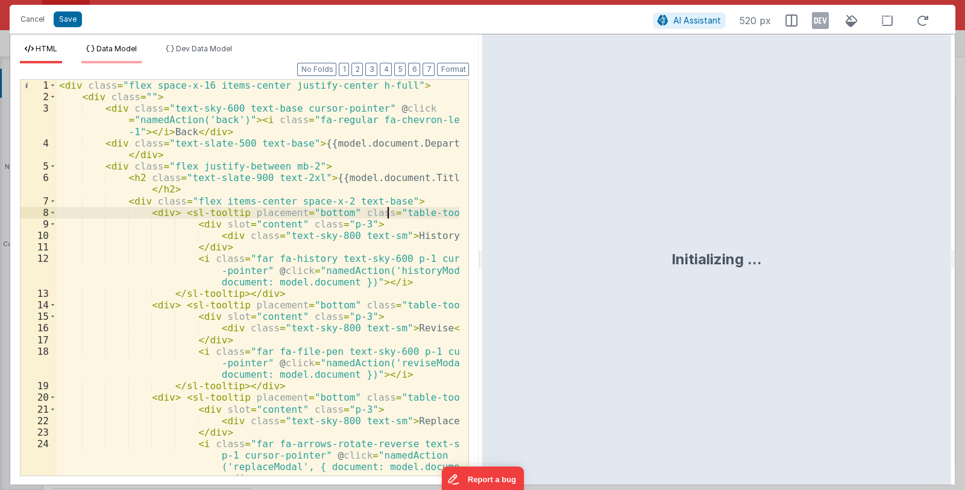
click at [121, 44] on span "Data Model" at bounding box center [116, 48] width 40 height 9
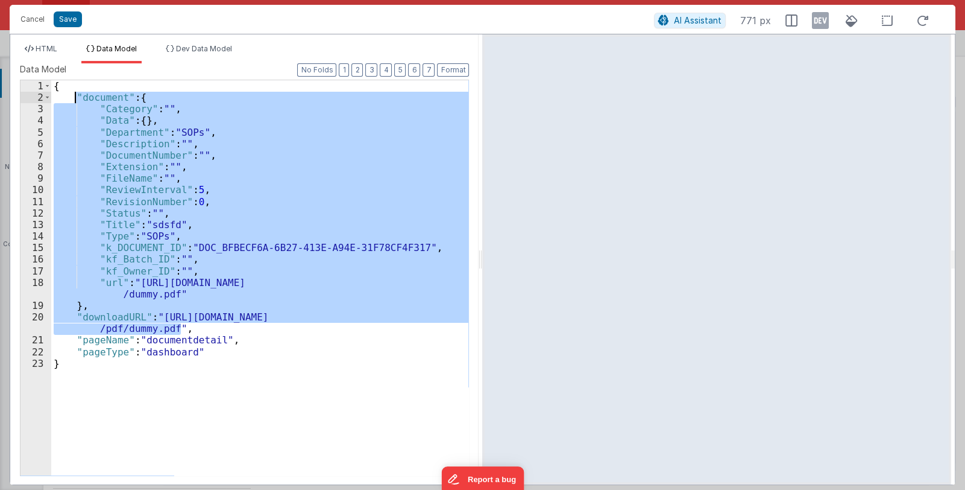
drag, startPoint x: 185, startPoint y: 327, endPoint x: 76, endPoint y: 95, distance: 256.8
click at [76, 95] on div "{ "document" : { "Category" : "" , "Data" : { } , "Department" : "SOPs" , "Desc…" at bounding box center [260, 289] width 418 height 418
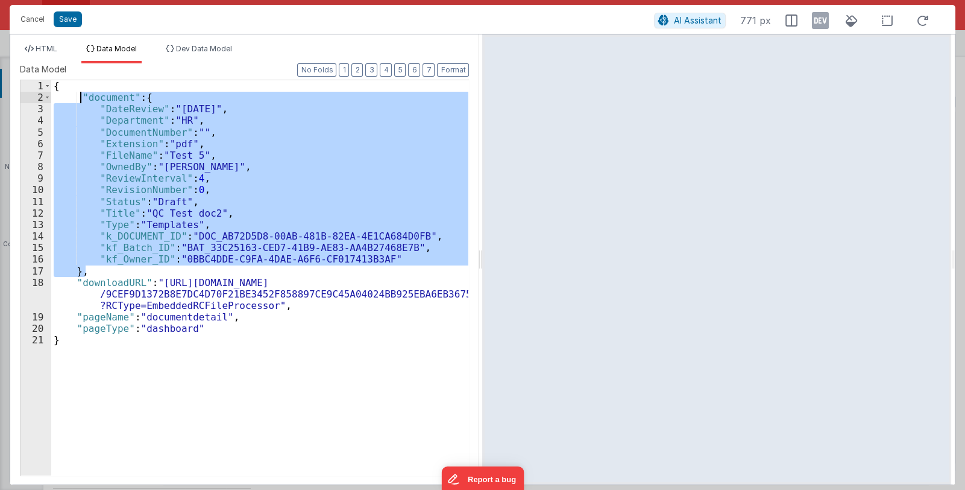
drag, startPoint x: 88, startPoint y: 271, endPoint x: 79, endPoint y: 95, distance: 176.3
click at [79, 95] on div "{ "document" : { "DateReview" : "[DATE]" , "Department" : "HR" , "DocumentNumbe…" at bounding box center [260, 289] width 418 height 418
click at [257, 296] on div "{ "document" : { "DateReview" : "[DATE]" , "Department" : "HR" , "DocumentNumbe…" at bounding box center [260, 289] width 418 height 418
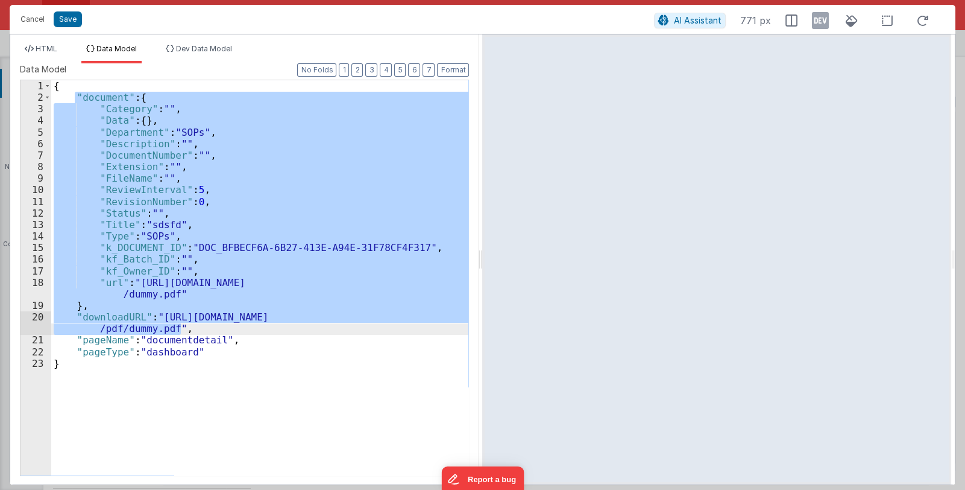
click at [94, 303] on div "{ "document" : { "Category" : "" , "Data" : { } , "Department" : "SOPs" , "Desc…" at bounding box center [259, 277] width 417 height 395
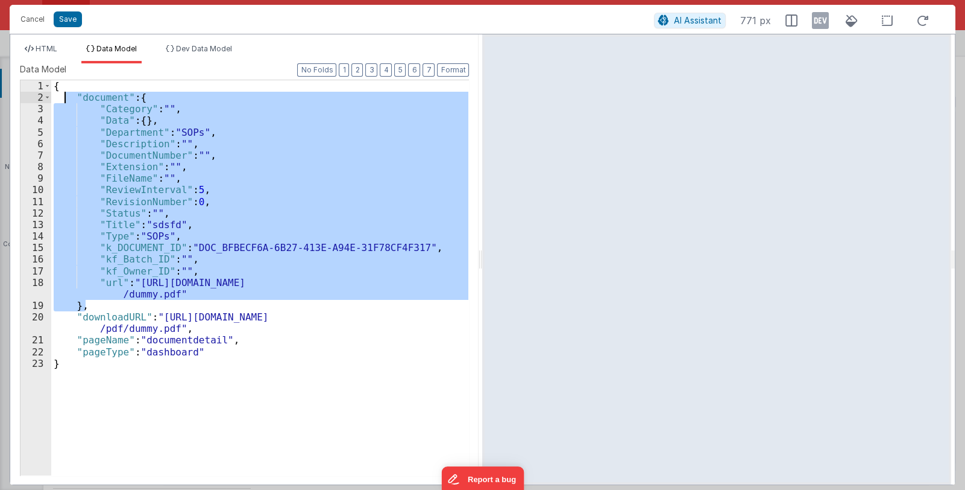
drag, startPoint x: 88, startPoint y: 305, endPoint x: 63, endPoint y: 96, distance: 210.8
click at [63, 96] on div "{ "document" : { "Category" : "" , "Data" : { } , "Department" : "SOPs" , "Desc…" at bounding box center [260, 289] width 418 height 418
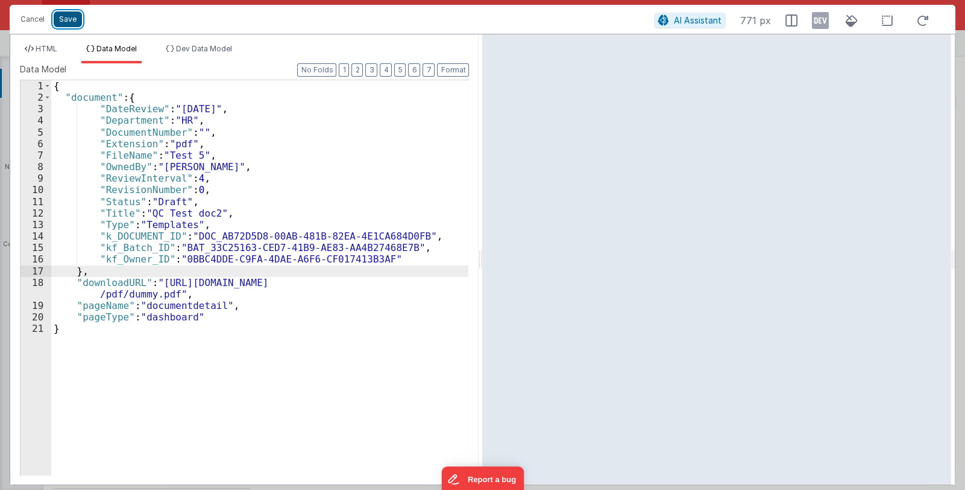
click at [67, 18] on button "Save" at bounding box center [68, 19] width 28 height 16
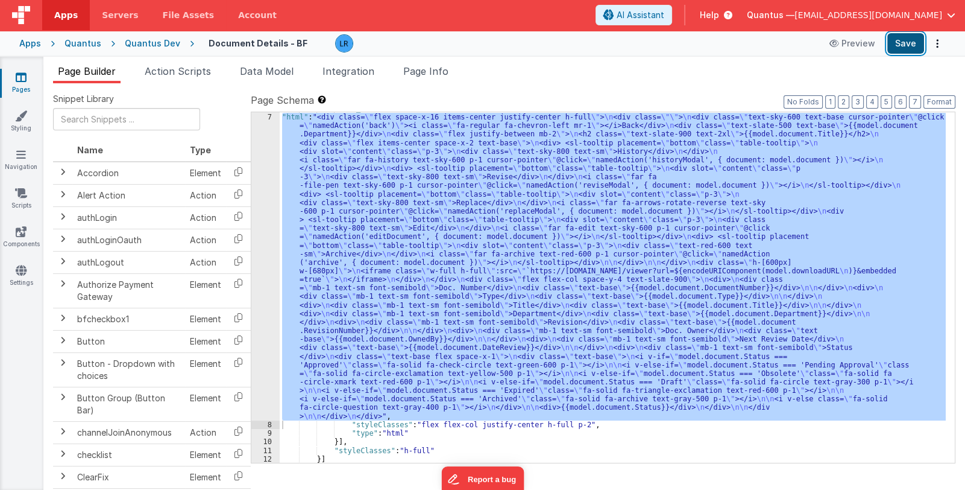
click at [920, 49] on button "Save" at bounding box center [906, 43] width 37 height 21
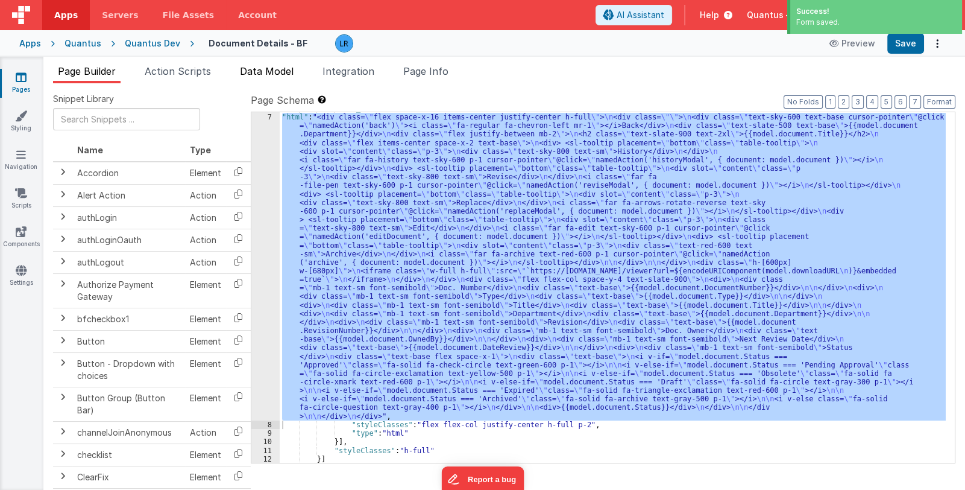
click at [280, 72] on span "Data Model" at bounding box center [267, 71] width 54 height 12
